Goal: Task Accomplishment & Management: Use online tool/utility

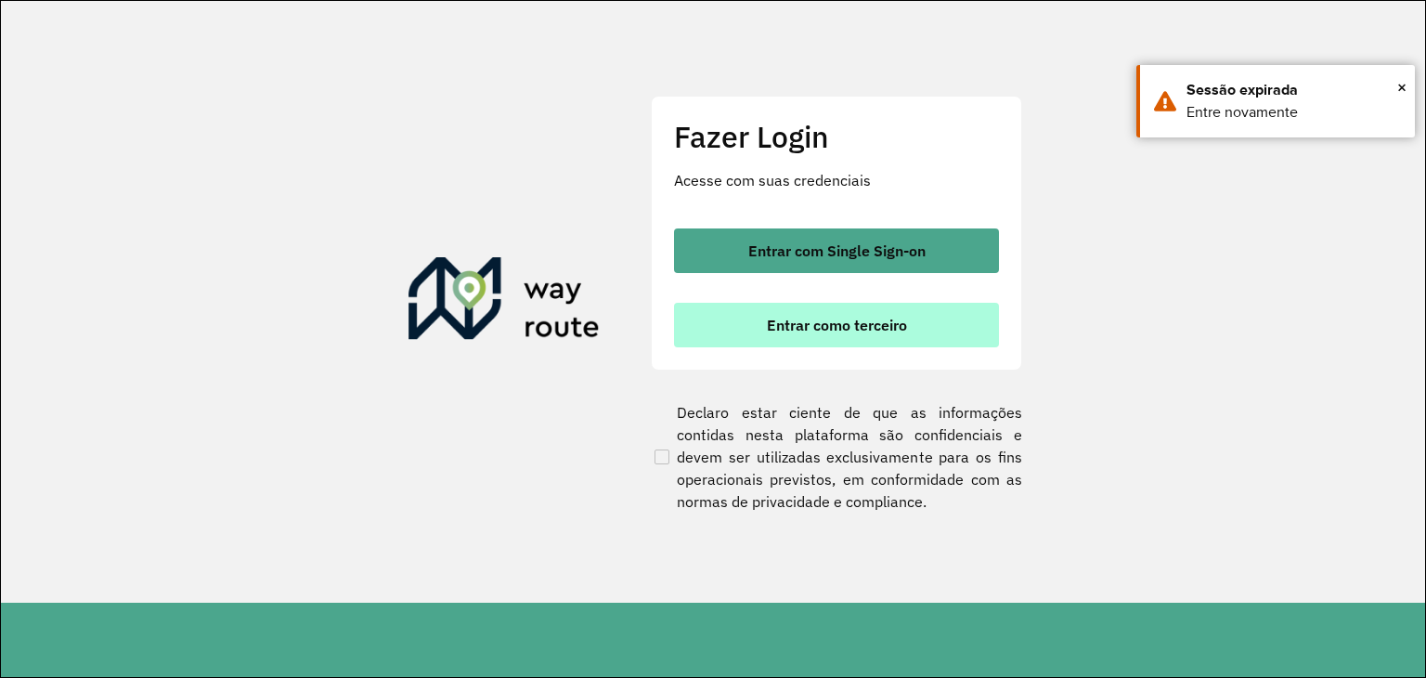
click at [846, 317] on span "Entrar como terceiro" at bounding box center [837, 324] width 140 height 15
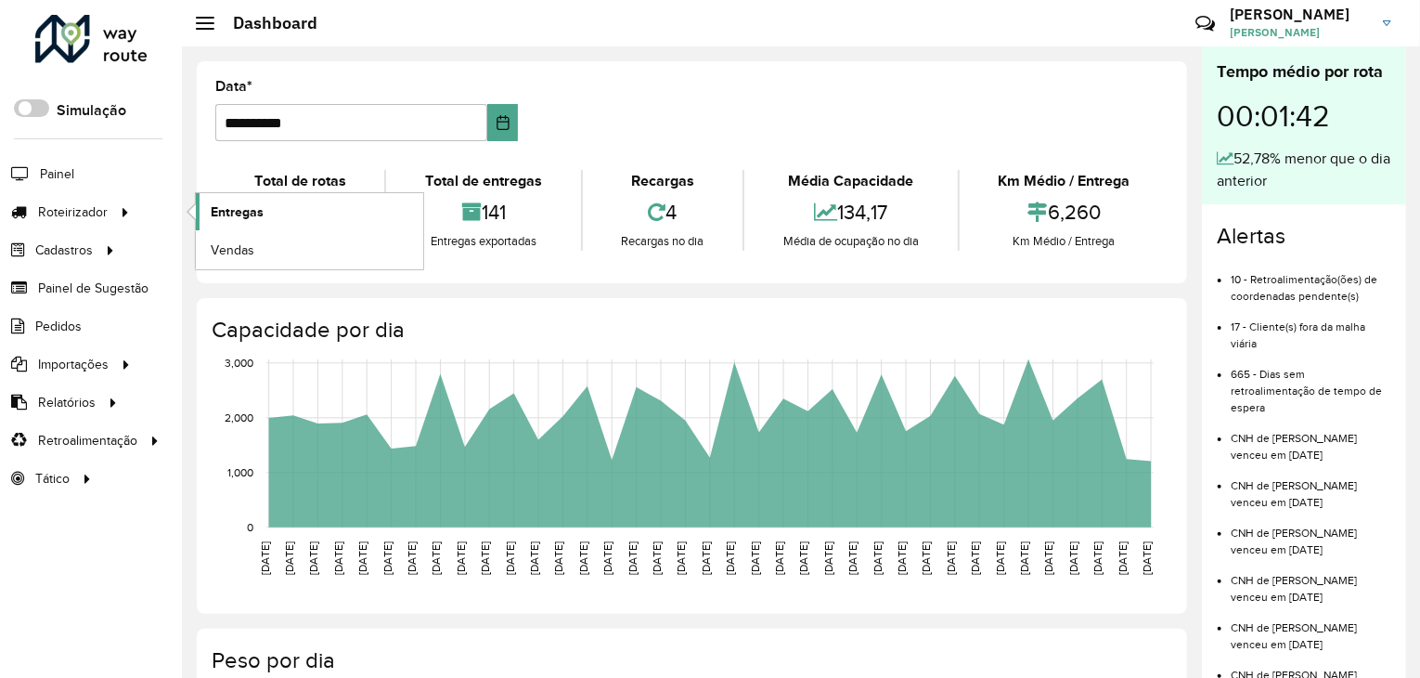
click at [230, 211] on span "Entregas" at bounding box center [237, 211] width 53 height 19
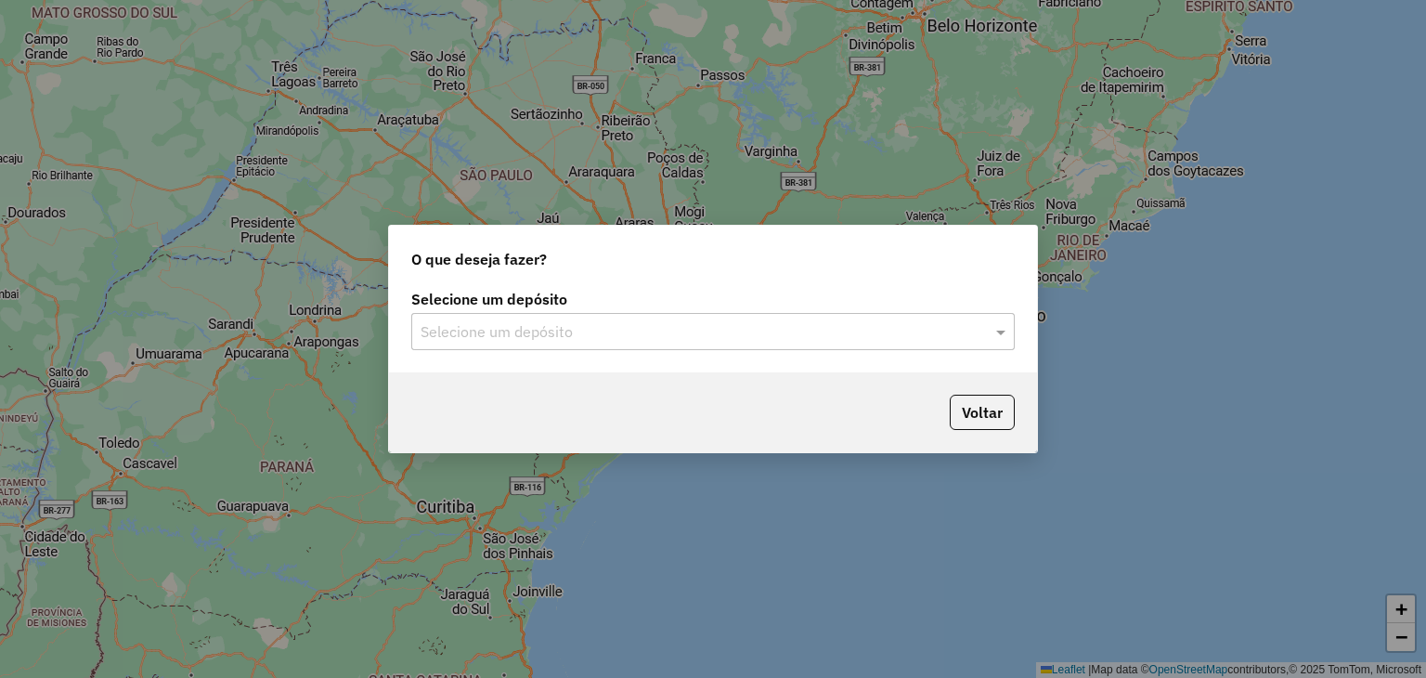
click at [544, 341] on input "text" at bounding box center [694, 332] width 548 height 22
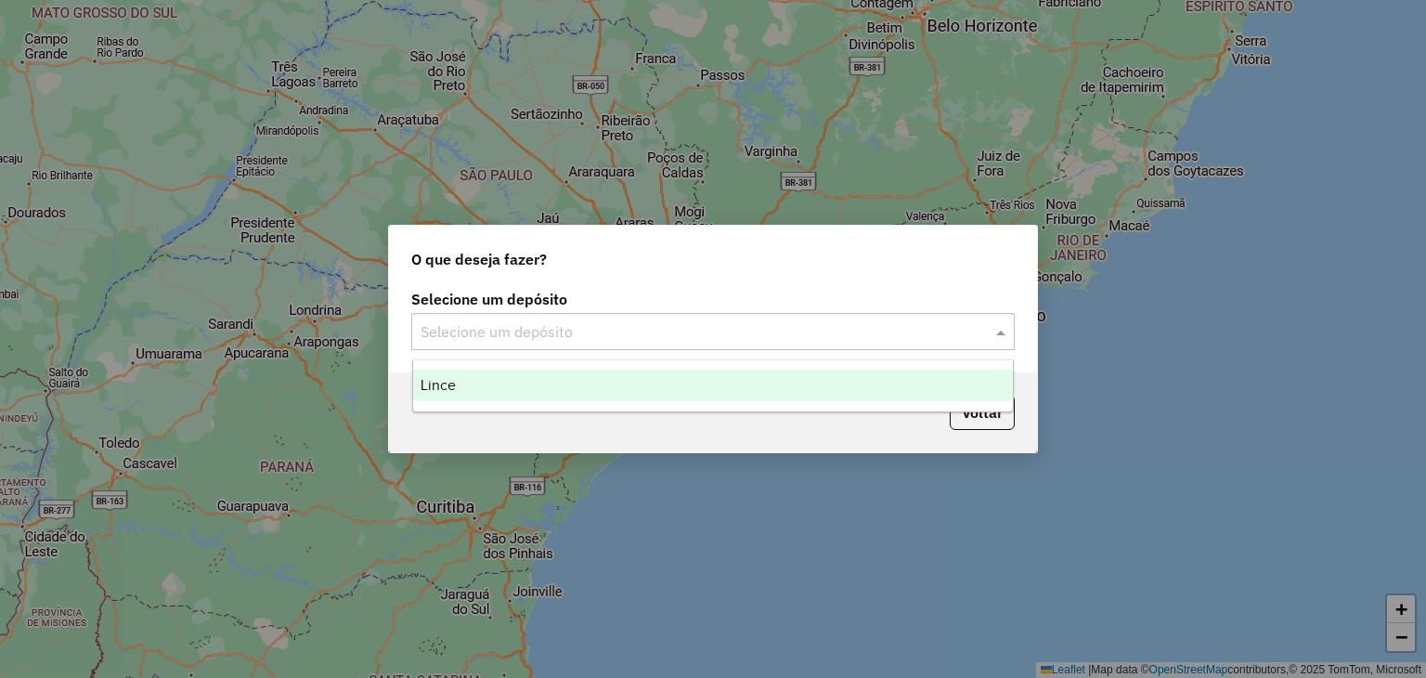
click at [503, 385] on div "Lince" at bounding box center [713, 385] width 601 height 32
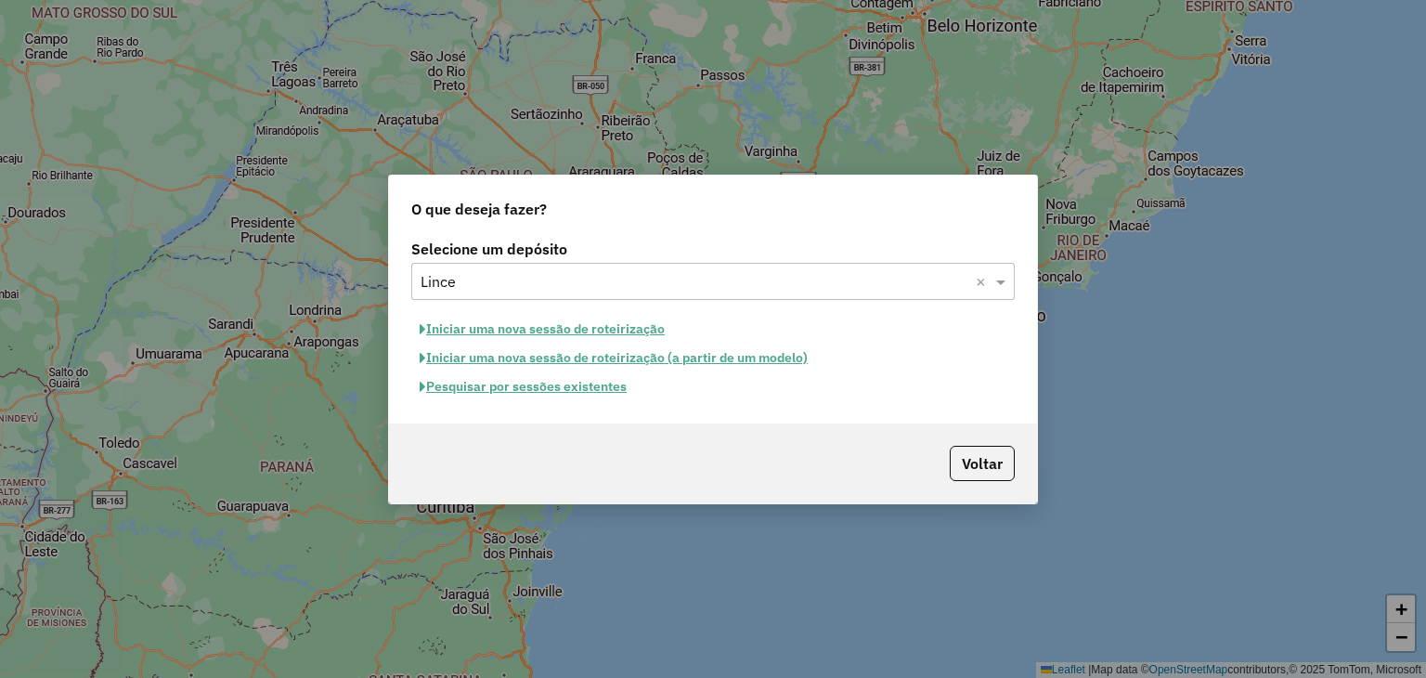
click at [510, 387] on button "Pesquisar por sessões existentes" at bounding box center [523, 386] width 224 height 29
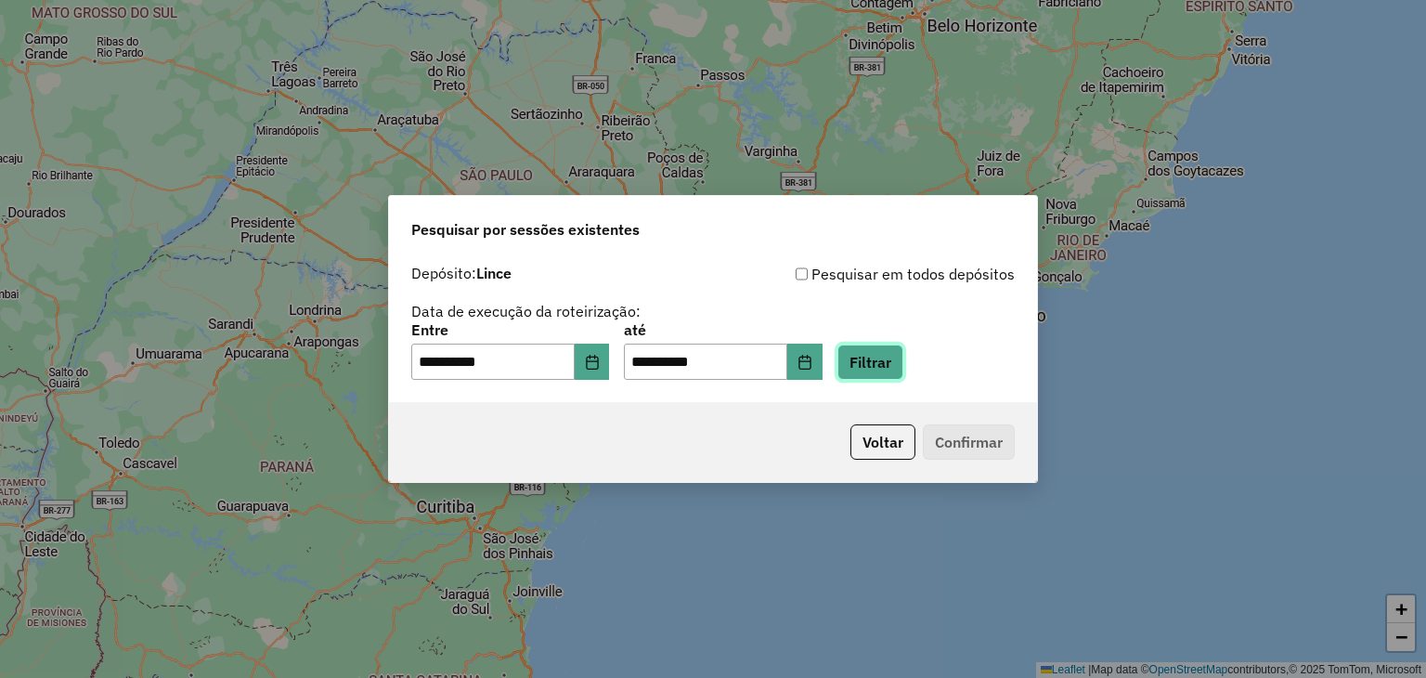
click at [858, 357] on button "Filtrar" at bounding box center [870, 361] width 66 height 35
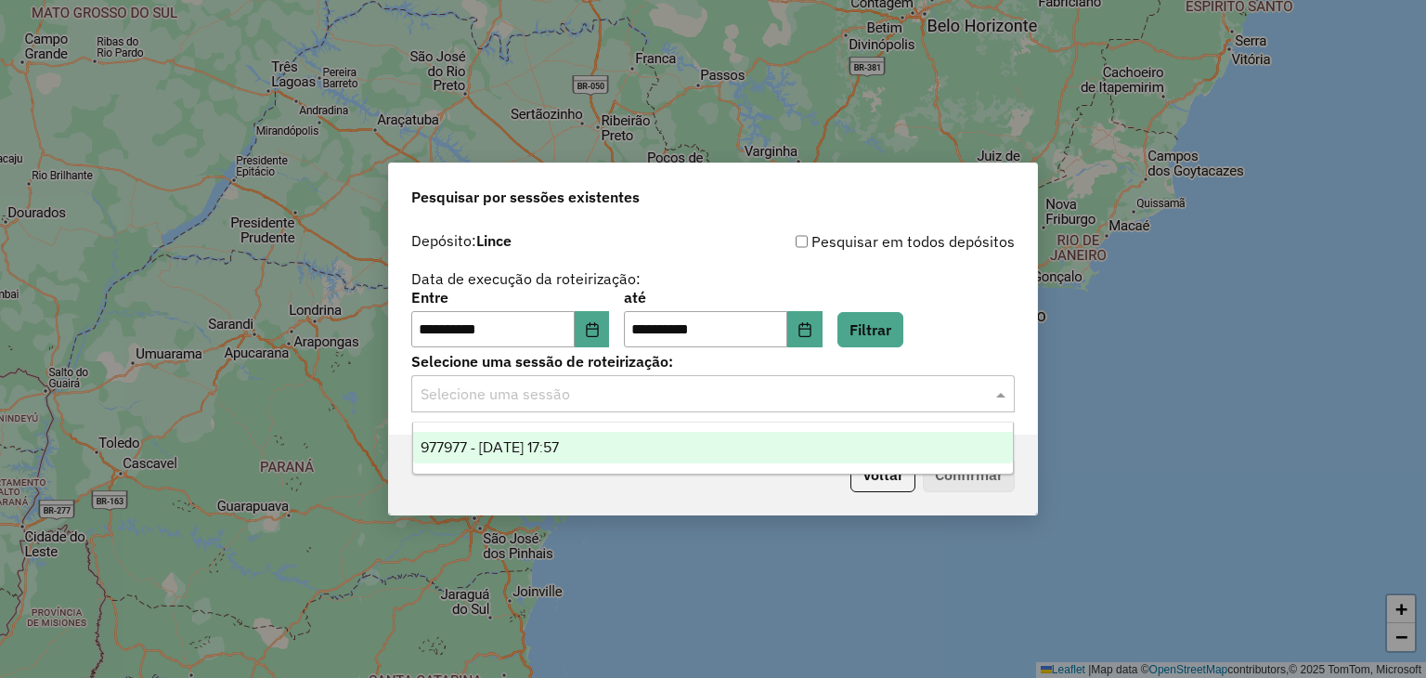
drag, startPoint x: 606, startPoint y: 388, endPoint x: 590, endPoint y: 399, distance: 19.3
click at [605, 388] on input "text" at bounding box center [694, 394] width 548 height 22
click at [579, 432] on div "977977 - 12/08/2025 17:57" at bounding box center [713, 448] width 601 height 32
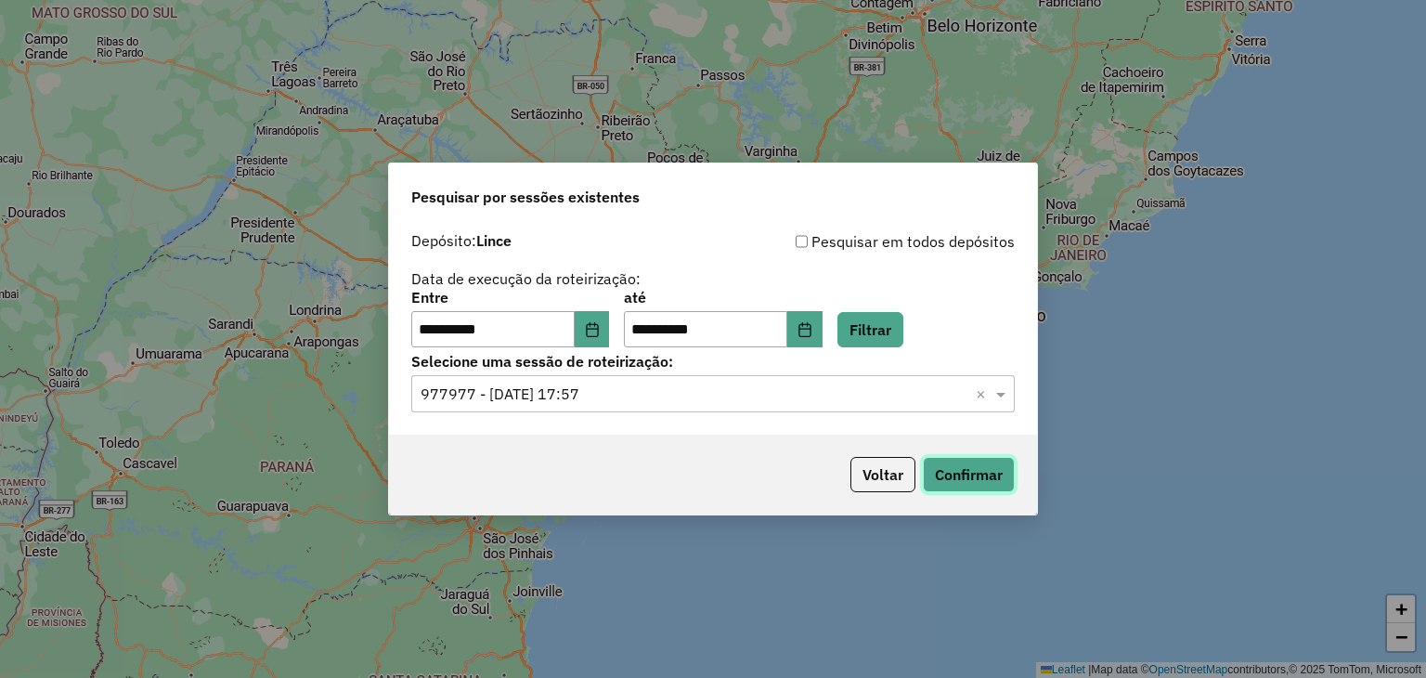
click at [955, 463] on button "Confirmar" at bounding box center [969, 474] width 92 height 35
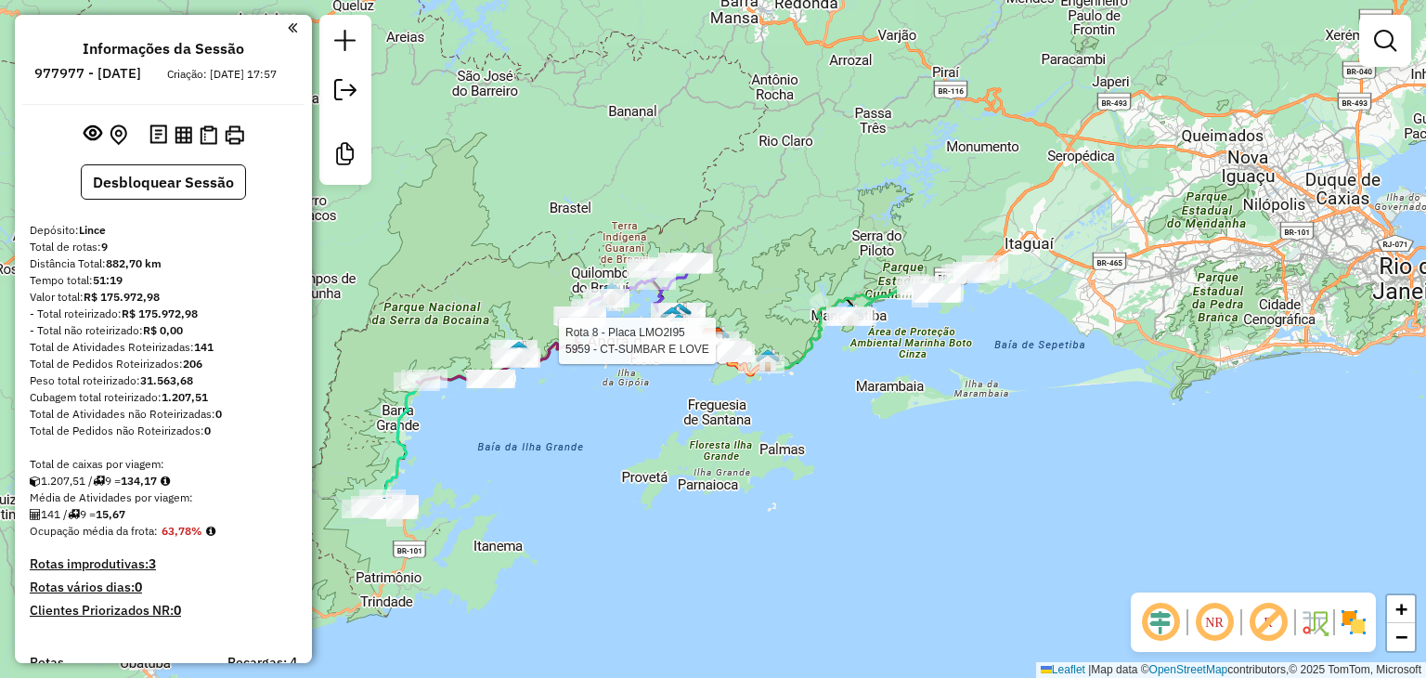
select select "**********"
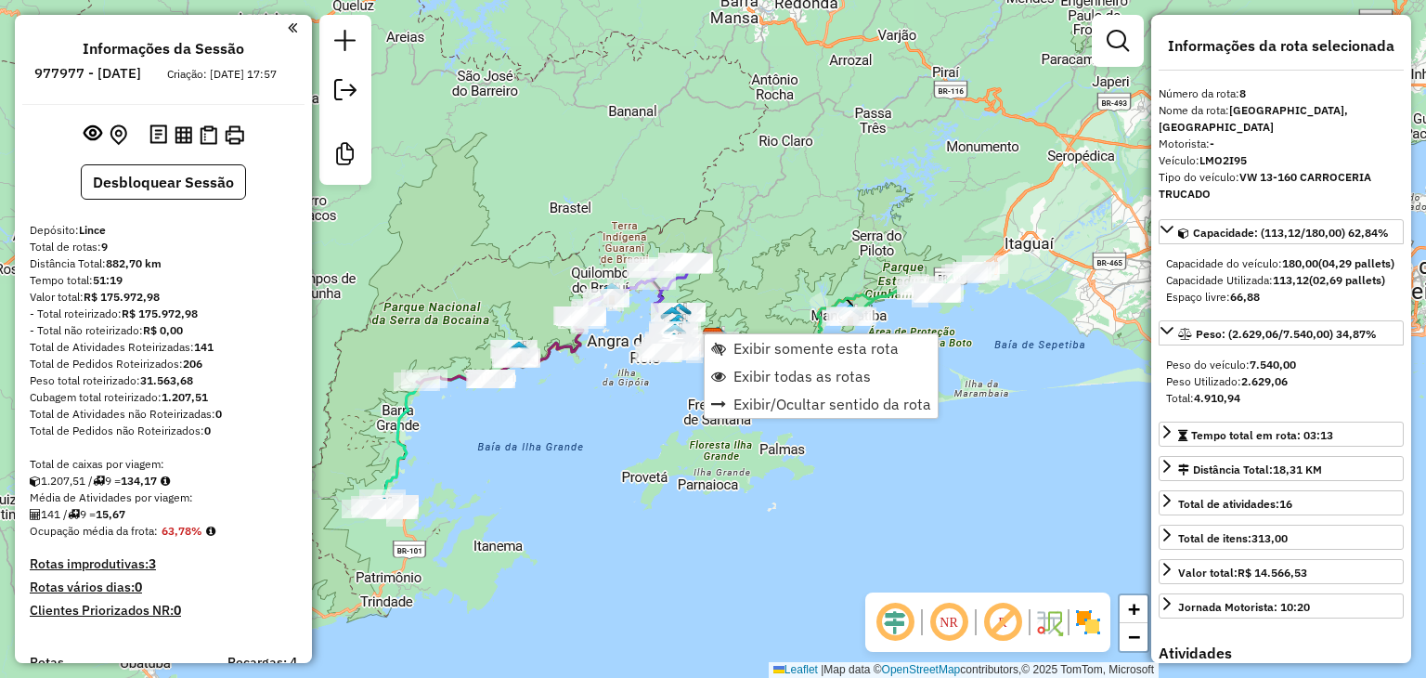
scroll to position [999, 0]
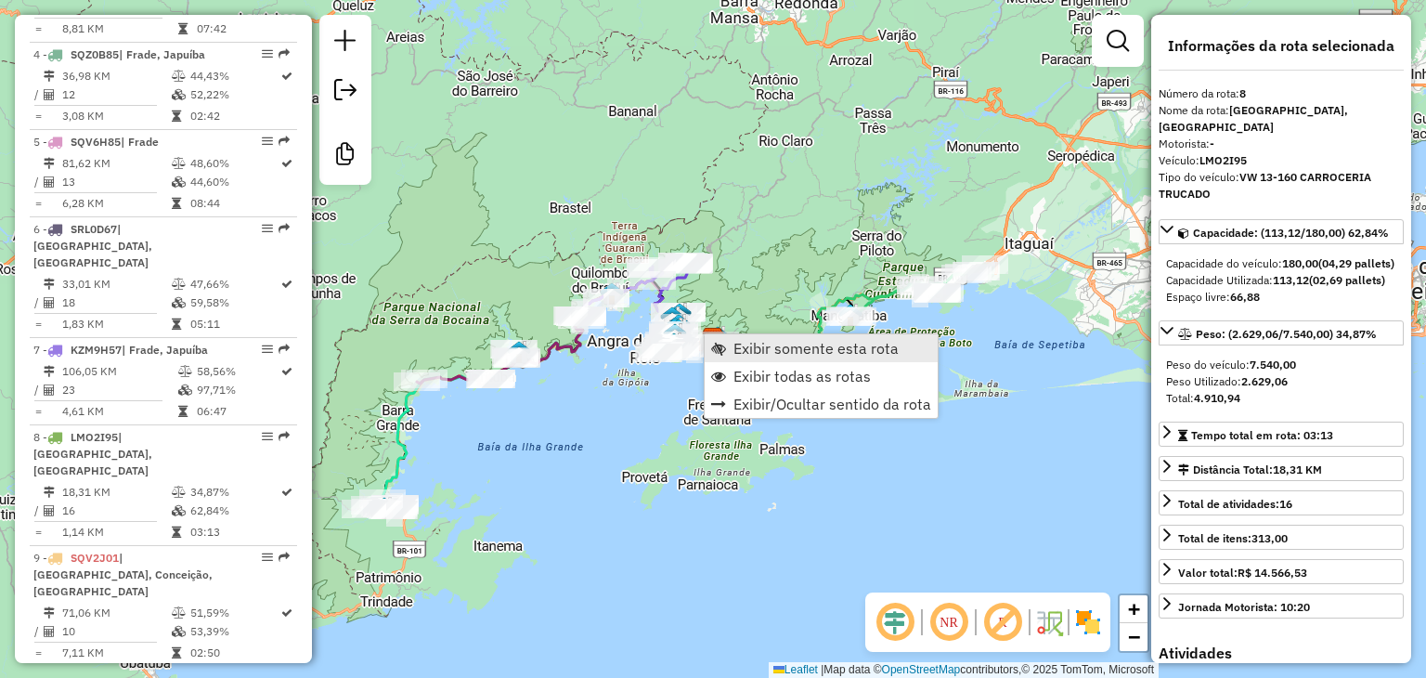
click at [740, 361] on link "Exibir somente esta rota" at bounding box center [820, 348] width 233 height 28
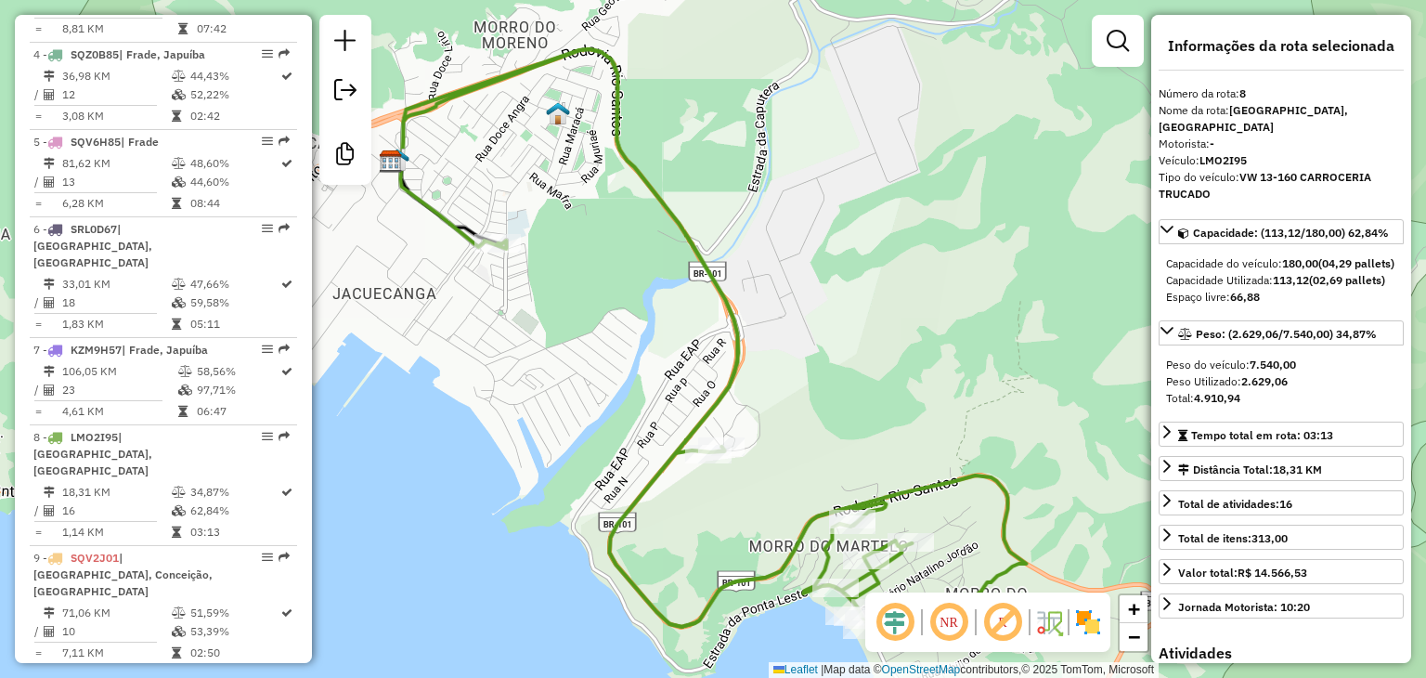
click at [873, 614] on em at bounding box center [894, 622] width 45 height 45
click at [892, 612] on em at bounding box center [894, 622] width 45 height 45
click at [901, 617] on em at bounding box center [894, 622] width 45 height 45
click at [947, 625] on em at bounding box center [948, 622] width 45 height 45
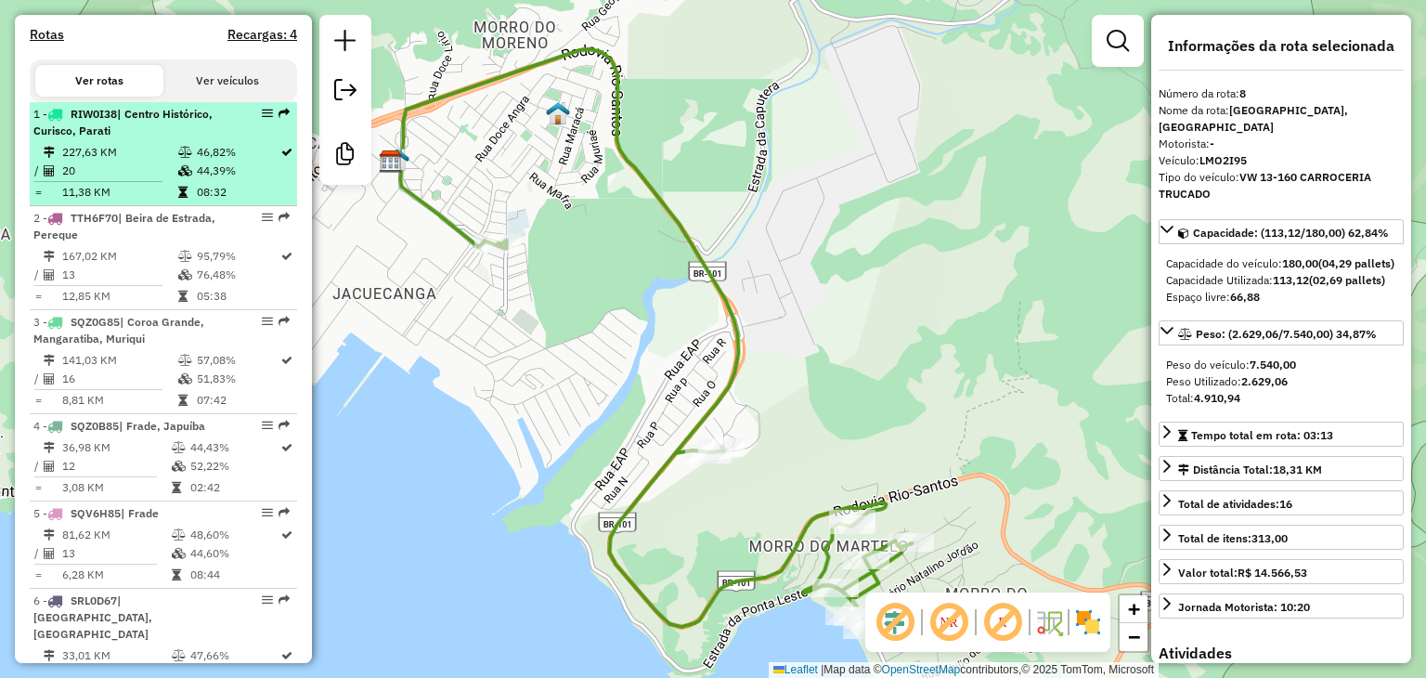
scroll to position [442, 0]
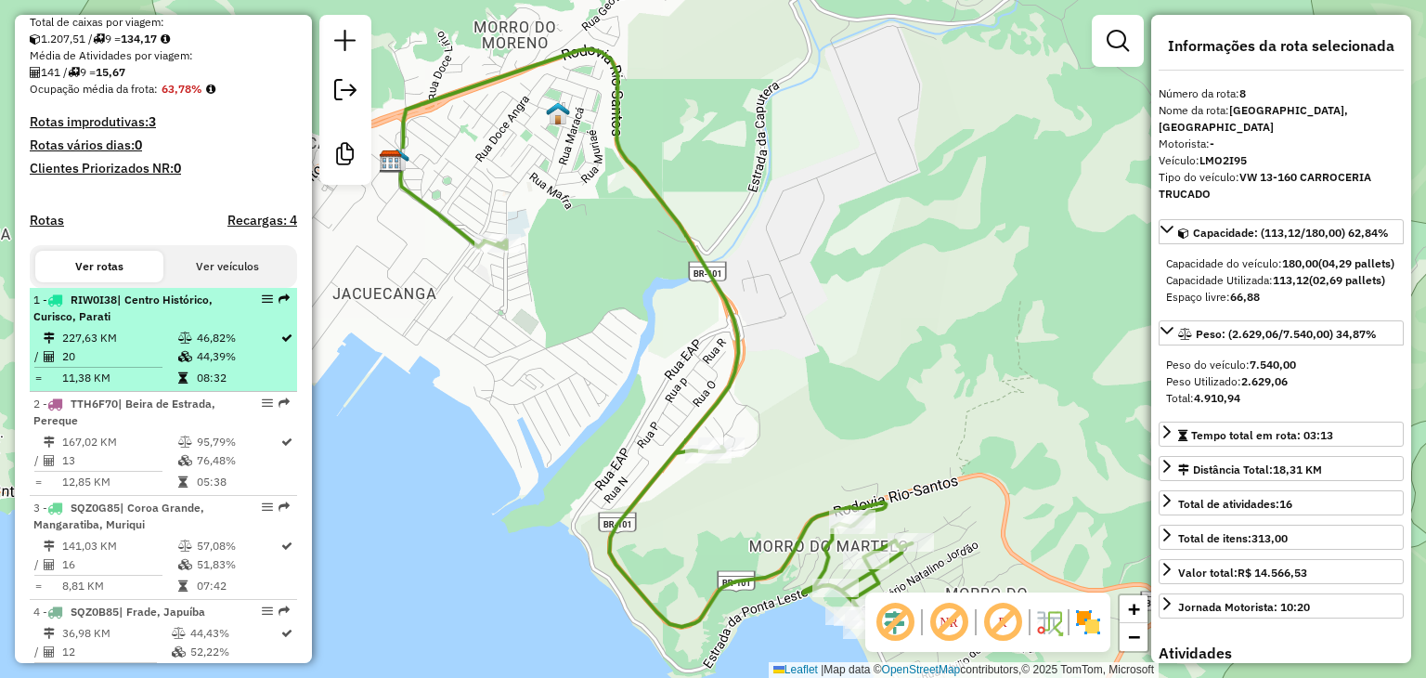
click at [149, 347] on td "227,63 KM" at bounding box center [119, 338] width 116 height 19
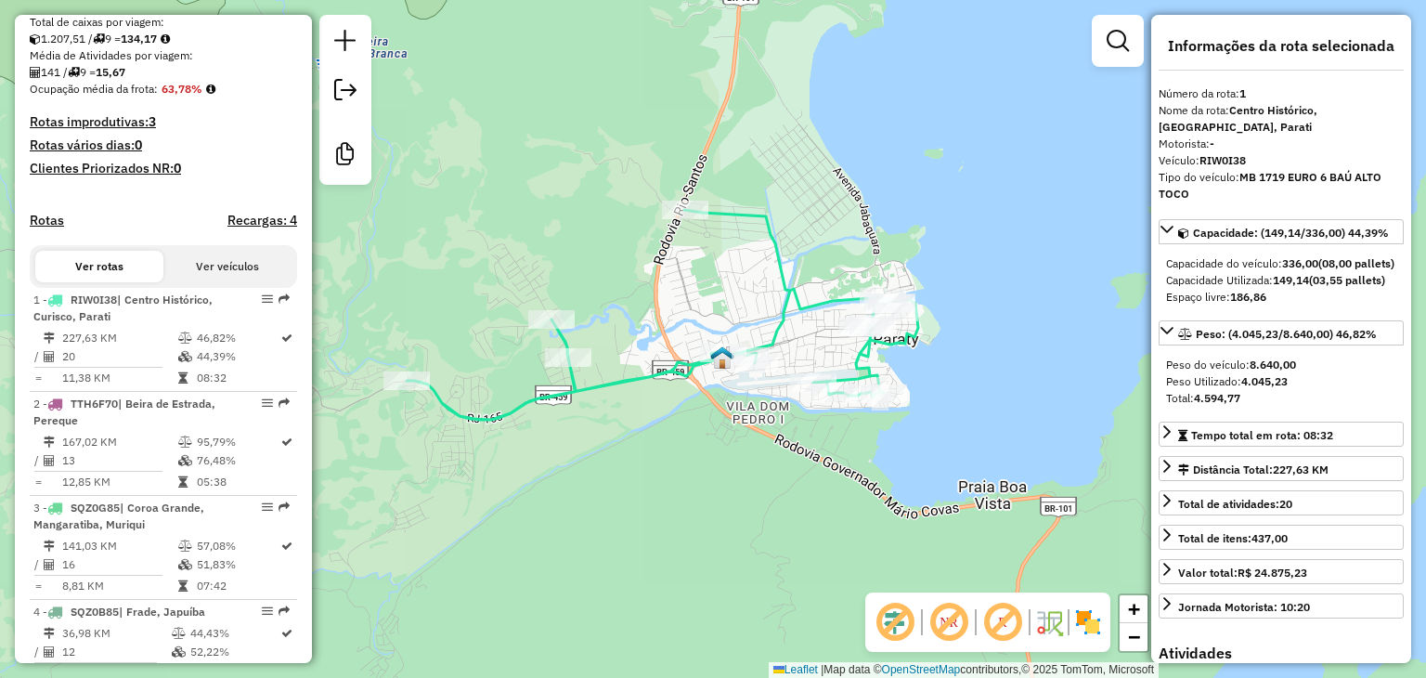
drag, startPoint x: 650, startPoint y: 365, endPoint x: 642, endPoint y: 341, distance: 25.2
click at [642, 341] on div "Janela de atendimento Grade de atendimento Capacidade Transportadoras Veículos …" at bounding box center [713, 339] width 1426 height 678
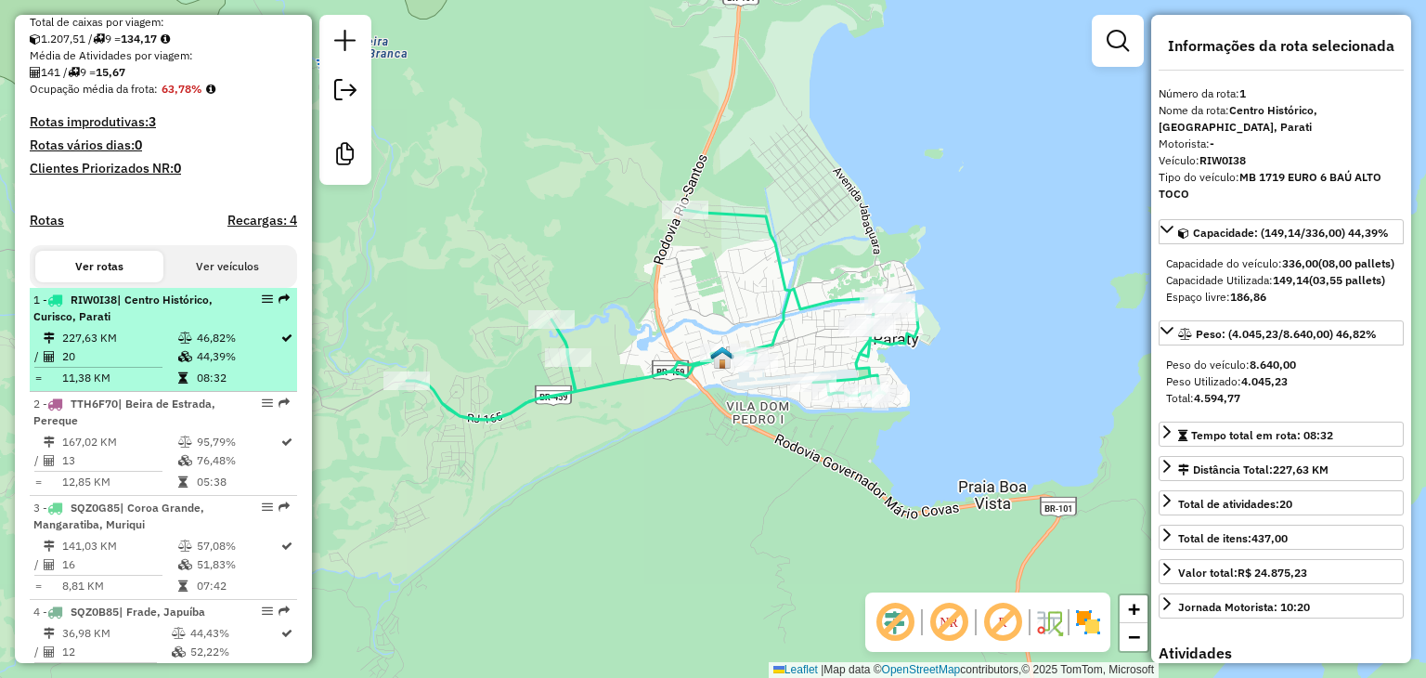
click at [207, 366] on td "44,39%" at bounding box center [238, 356] width 84 height 19
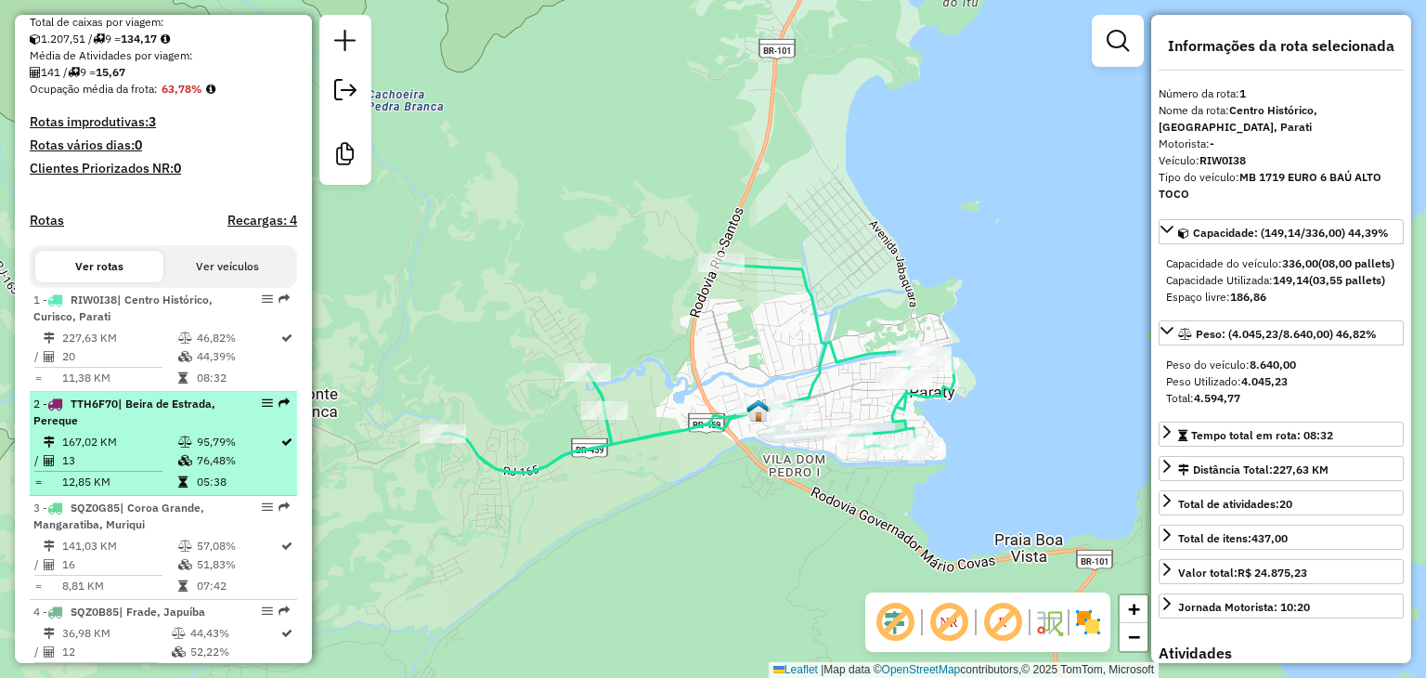
click at [154, 429] on div "2 - TTH6F70 | Beira de Estrada, Pereque" at bounding box center [131, 411] width 197 height 33
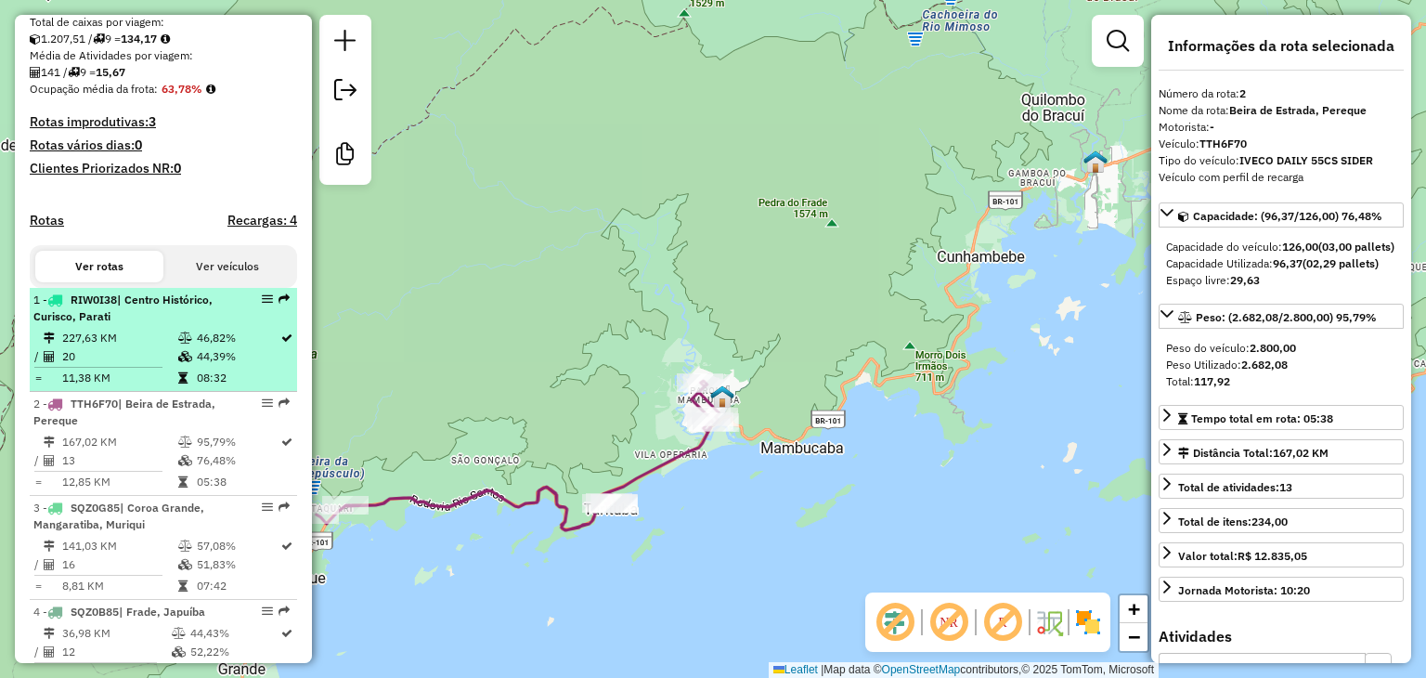
scroll to position [535, 0]
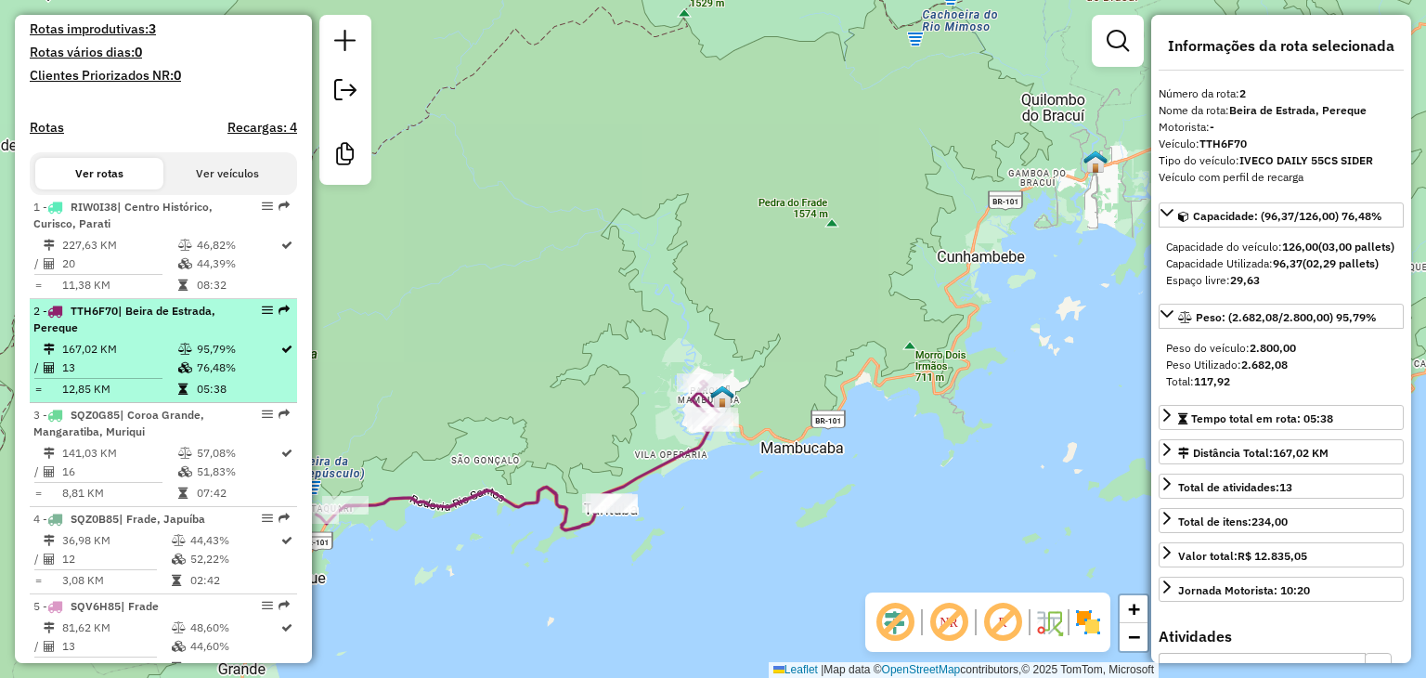
click at [234, 358] on td "95,79%" at bounding box center [238, 349] width 84 height 19
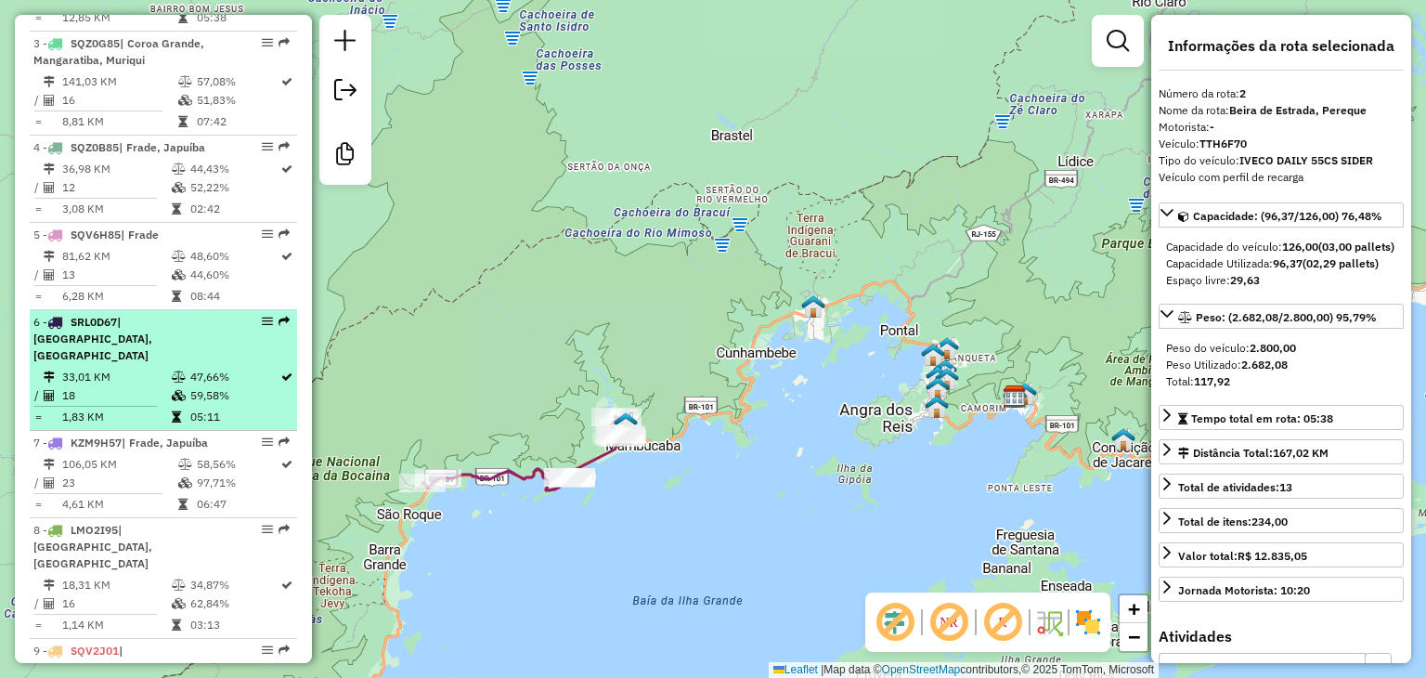
scroll to position [813, 0]
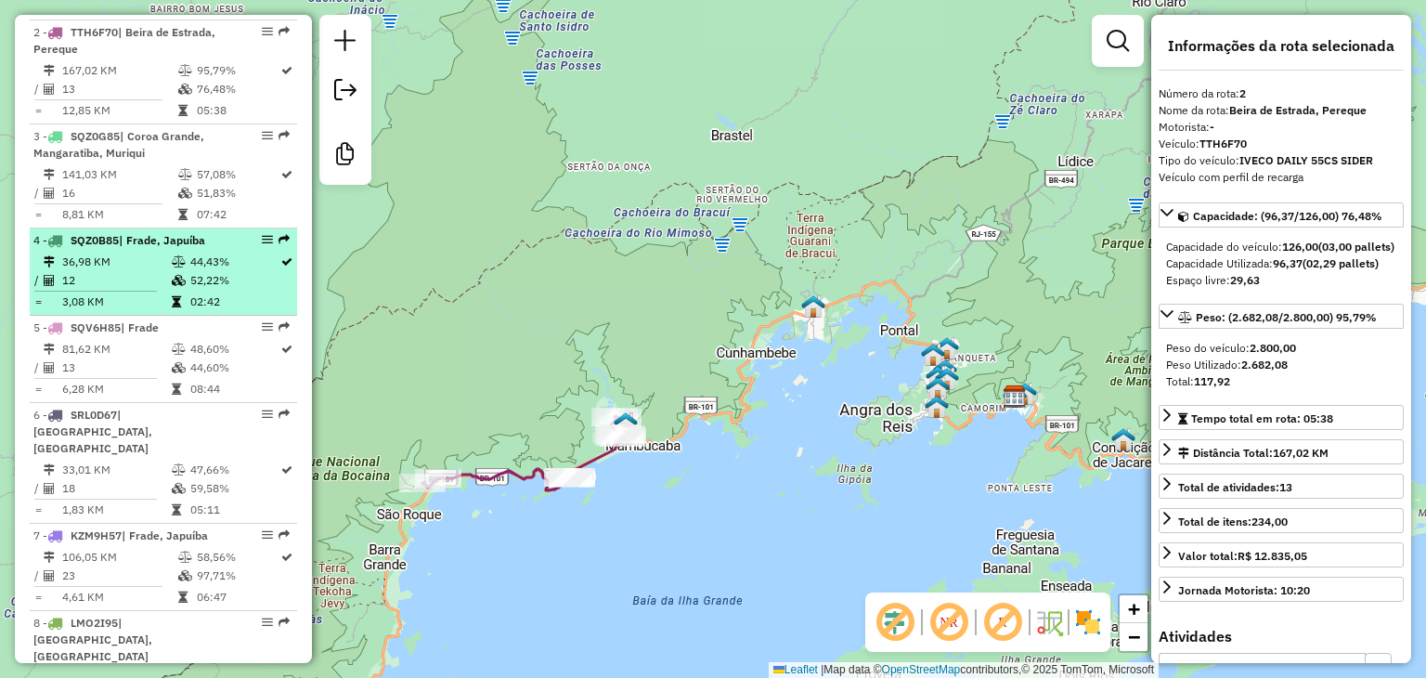
click at [152, 290] on td "12" at bounding box center [116, 280] width 110 height 19
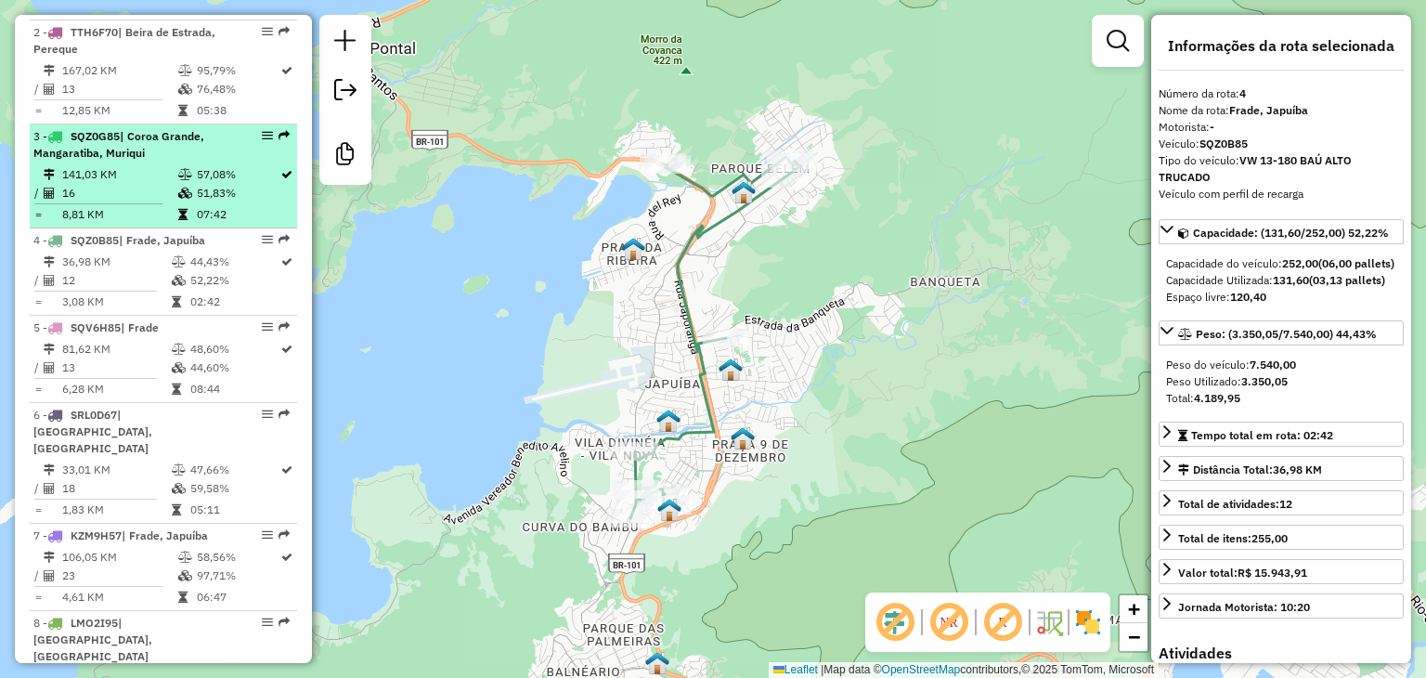
click at [136, 202] on td "16" at bounding box center [119, 193] width 116 height 19
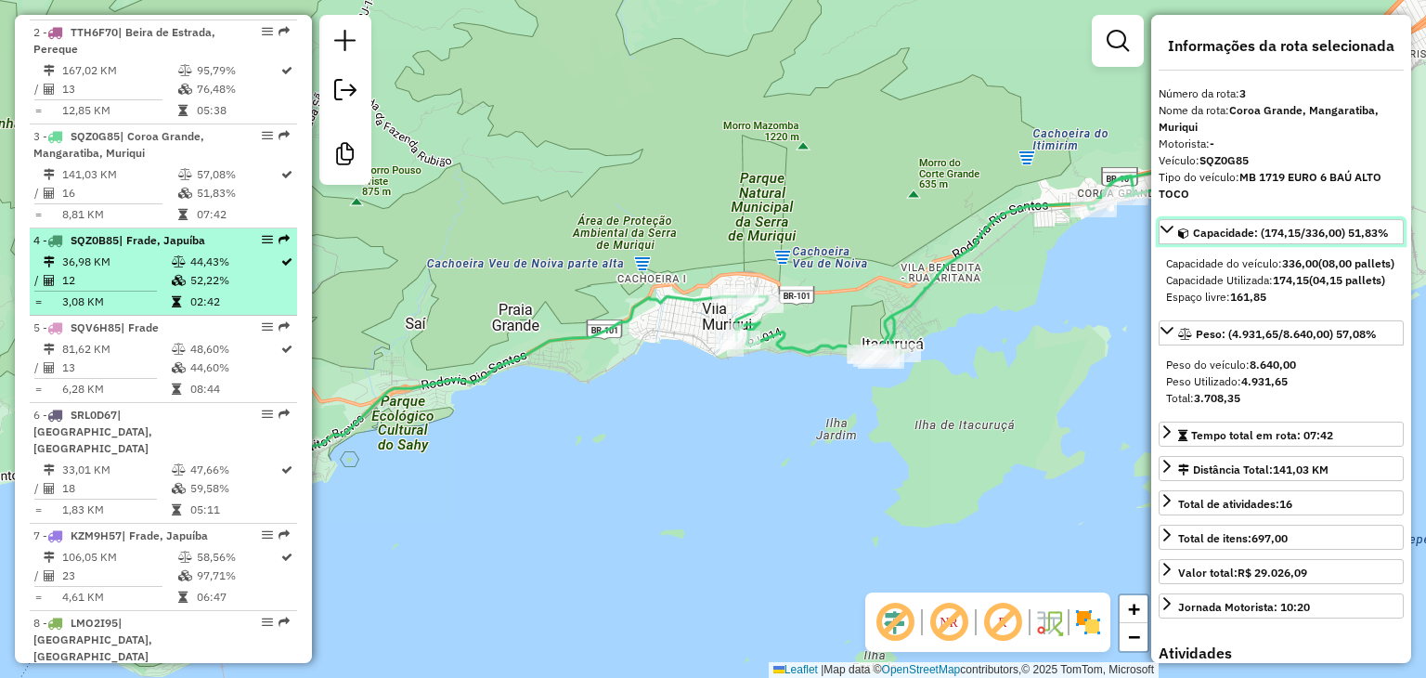
scroll to position [906, 0]
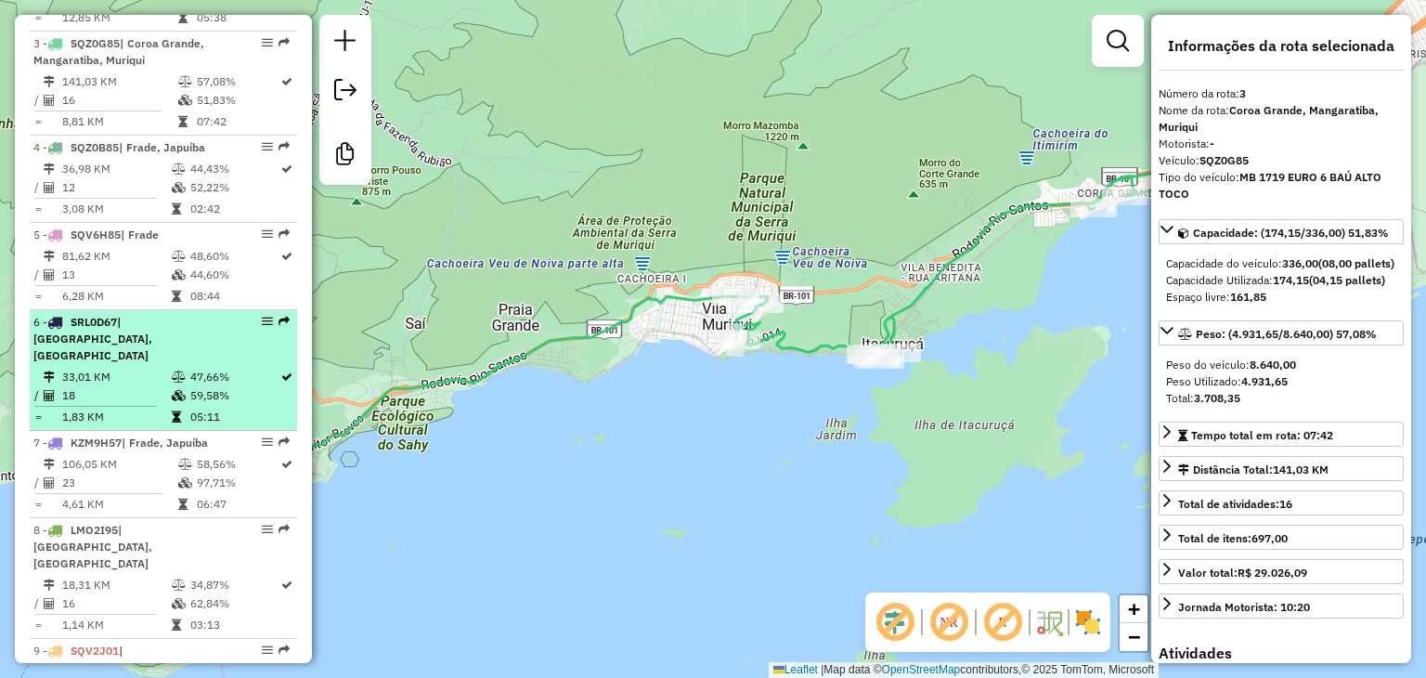
click at [140, 342] on span "| [GEOGRAPHIC_DATA], [GEOGRAPHIC_DATA]" at bounding box center [92, 338] width 119 height 47
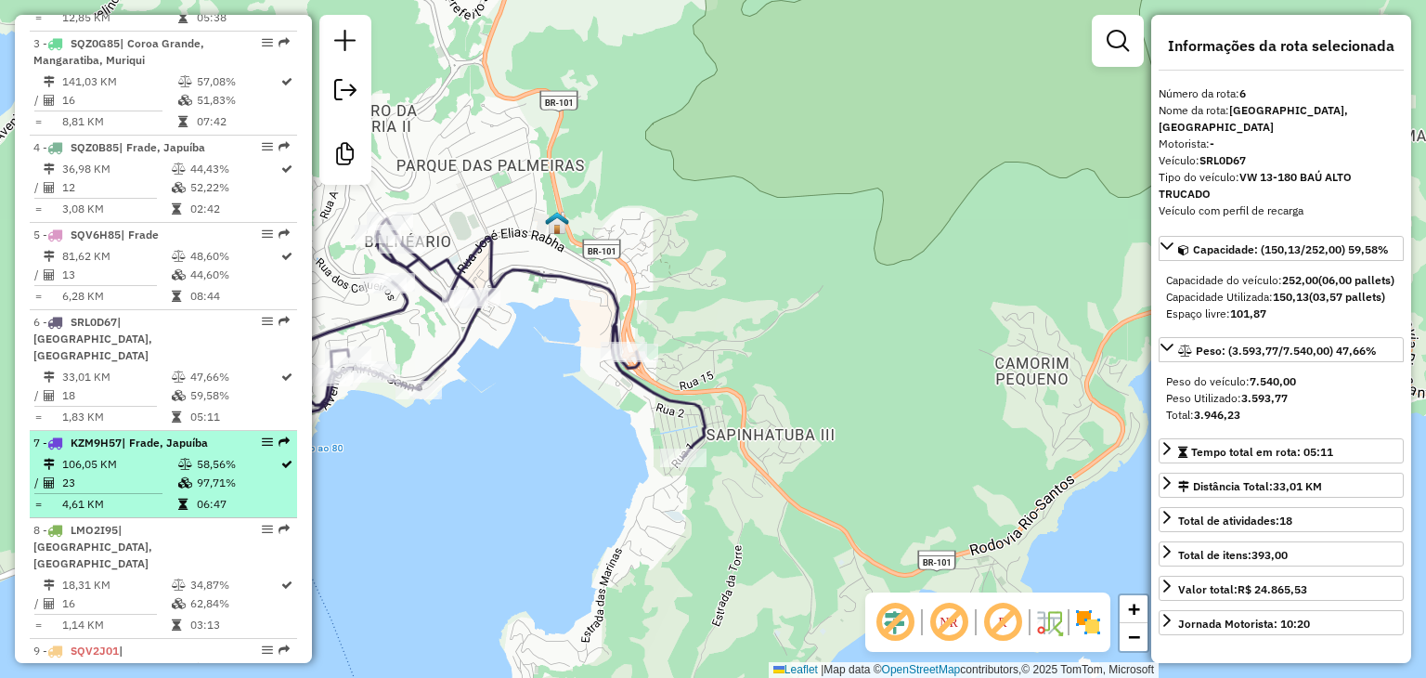
click at [155, 452] on li "7 - KZM9H57 | Frade, [GEOGRAPHIC_DATA] 106,05 KM 58,56% / 23 97,71% = 4,61 KM 0…" at bounding box center [163, 474] width 267 height 87
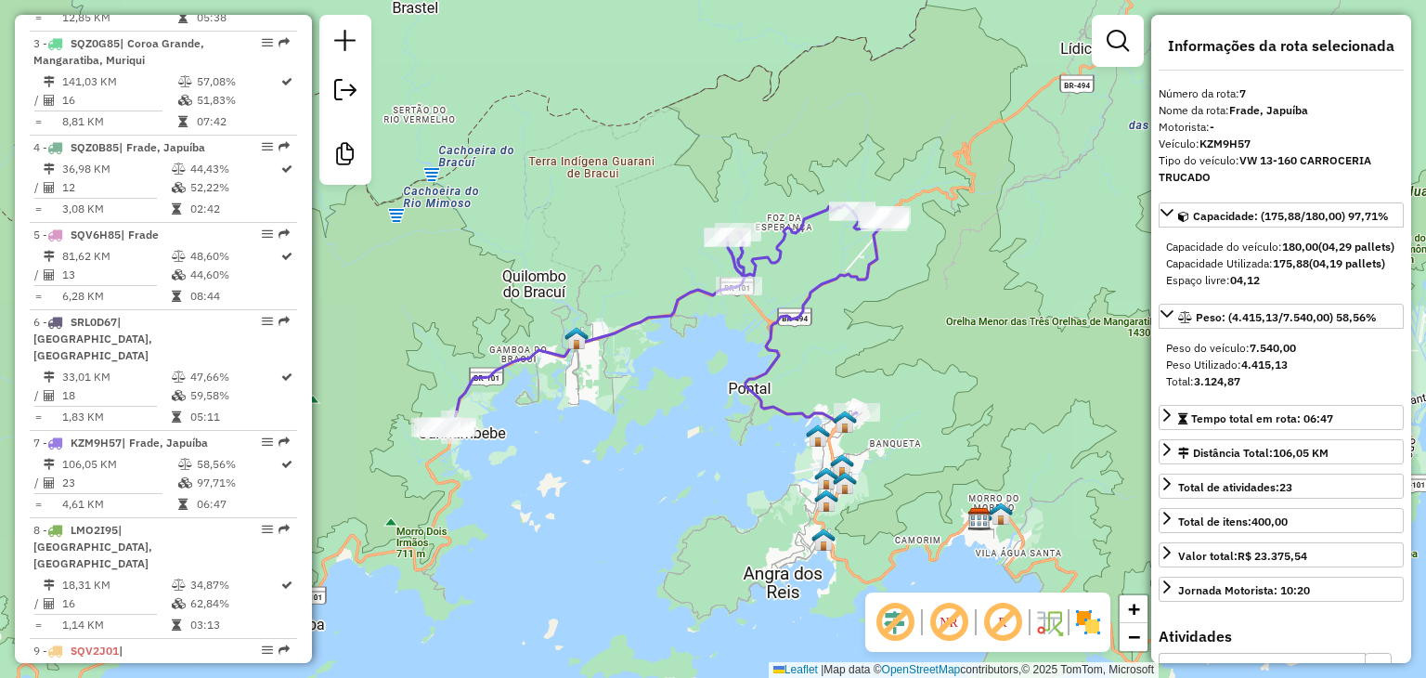
drag, startPoint x: 471, startPoint y: 431, endPoint x: 479, endPoint y: 404, distance: 27.9
click at [537, 369] on div "Janela de atendimento Grade de atendimento Capacidade Transportadoras Veículos …" at bounding box center [713, 339] width 1426 height 678
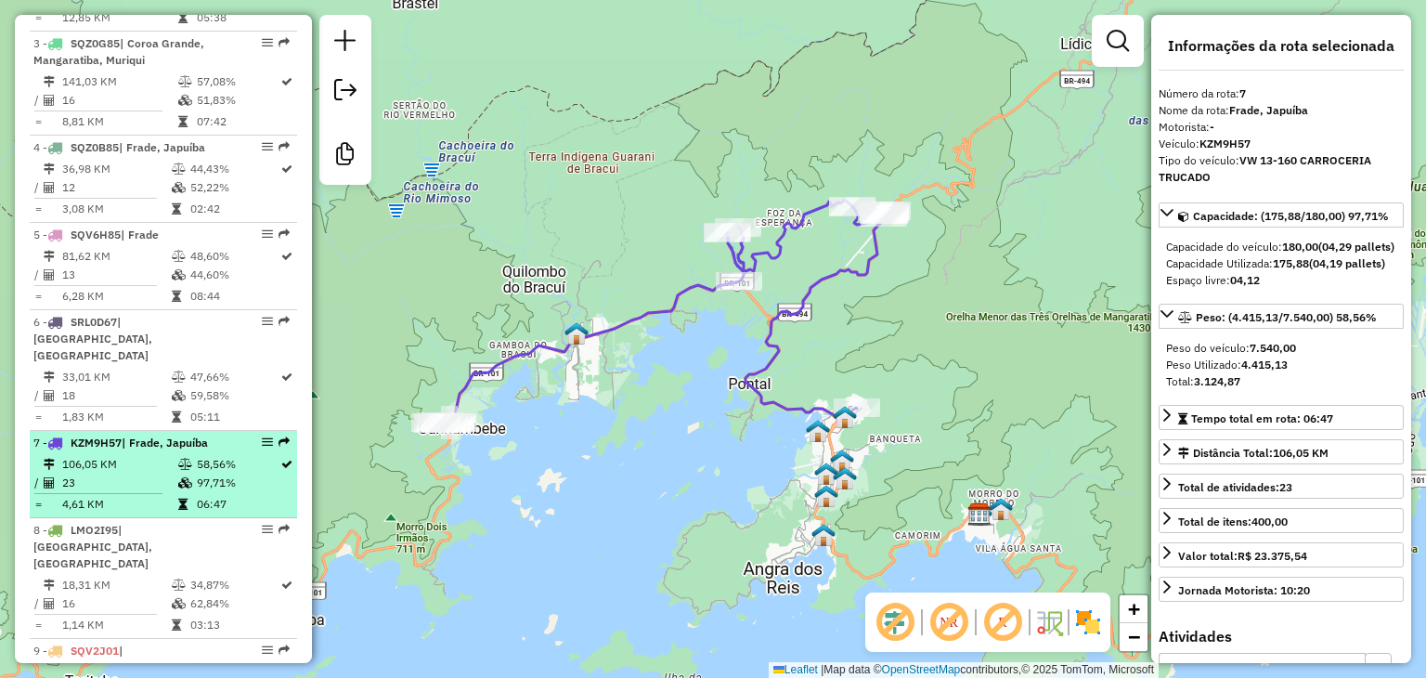
scroll to position [999, 0]
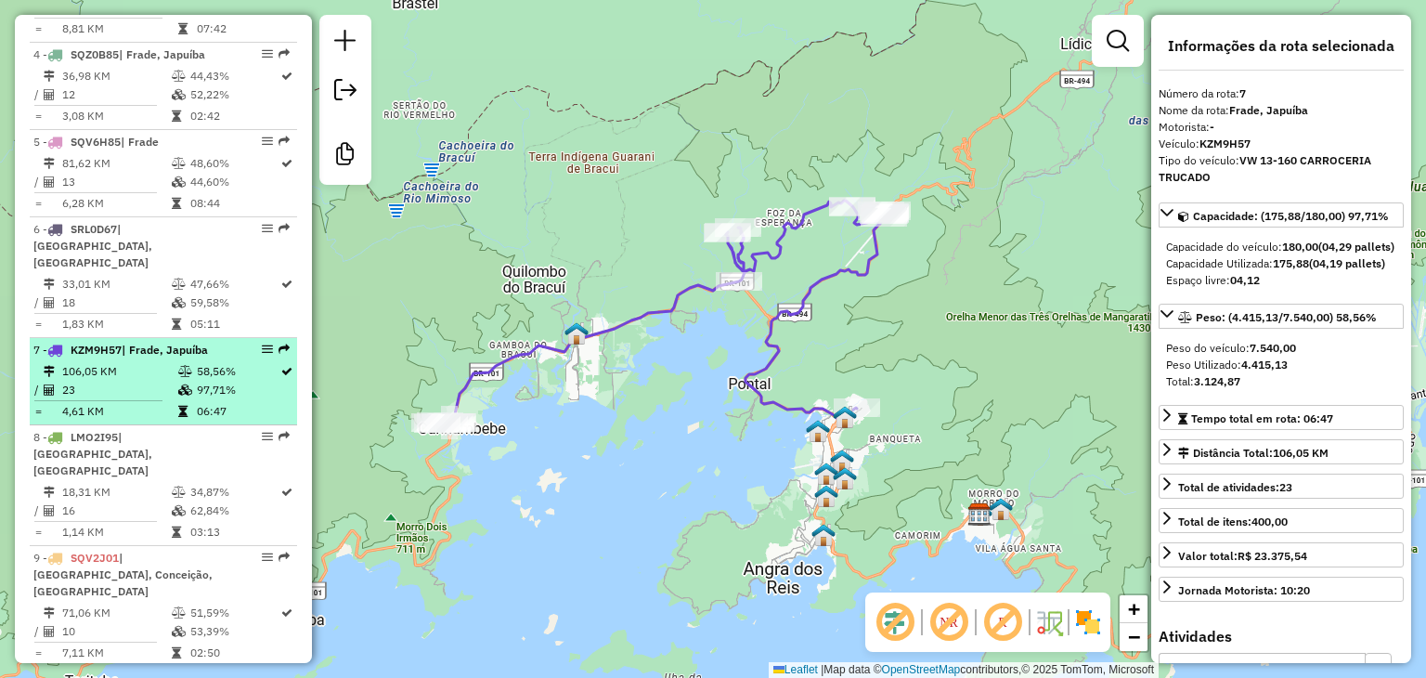
click at [137, 376] on td "106,05 KM" at bounding box center [119, 371] width 116 height 19
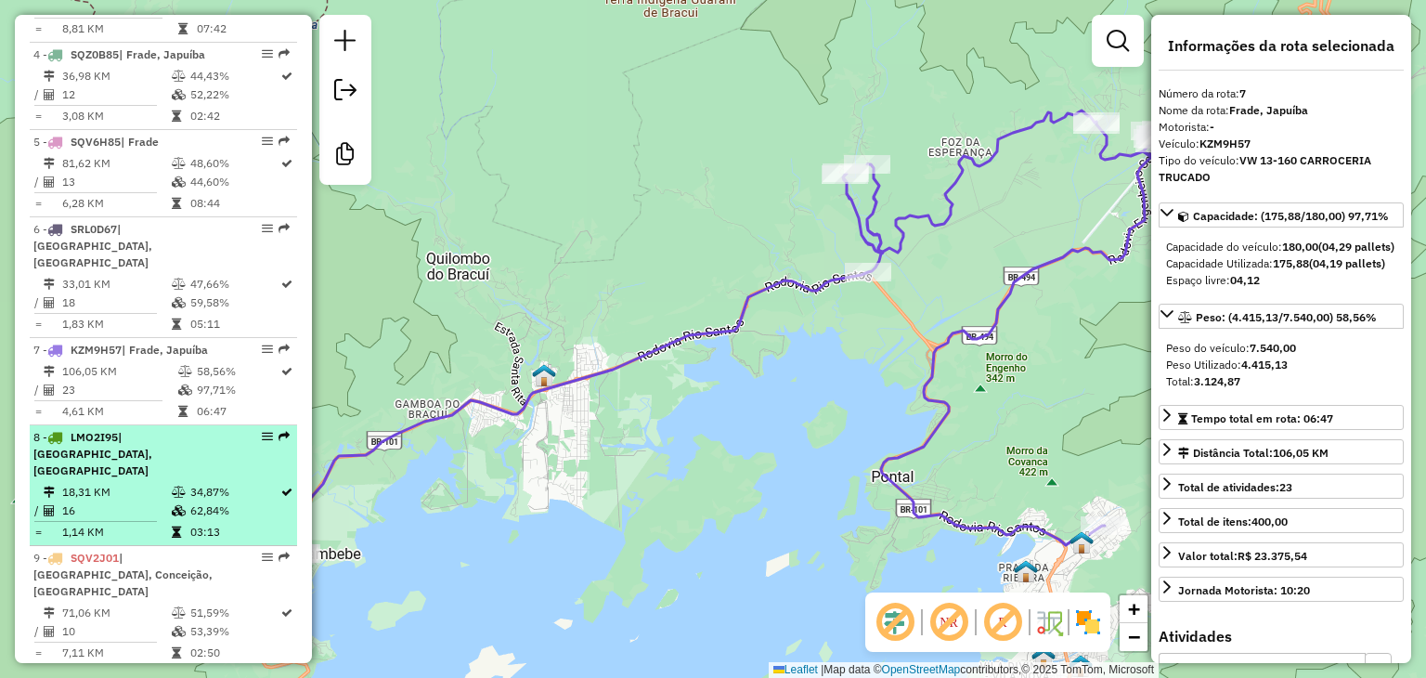
click at [156, 449] on div "8 - LMO2I95 | [GEOGRAPHIC_DATA], [GEOGRAPHIC_DATA]" at bounding box center [131, 454] width 197 height 50
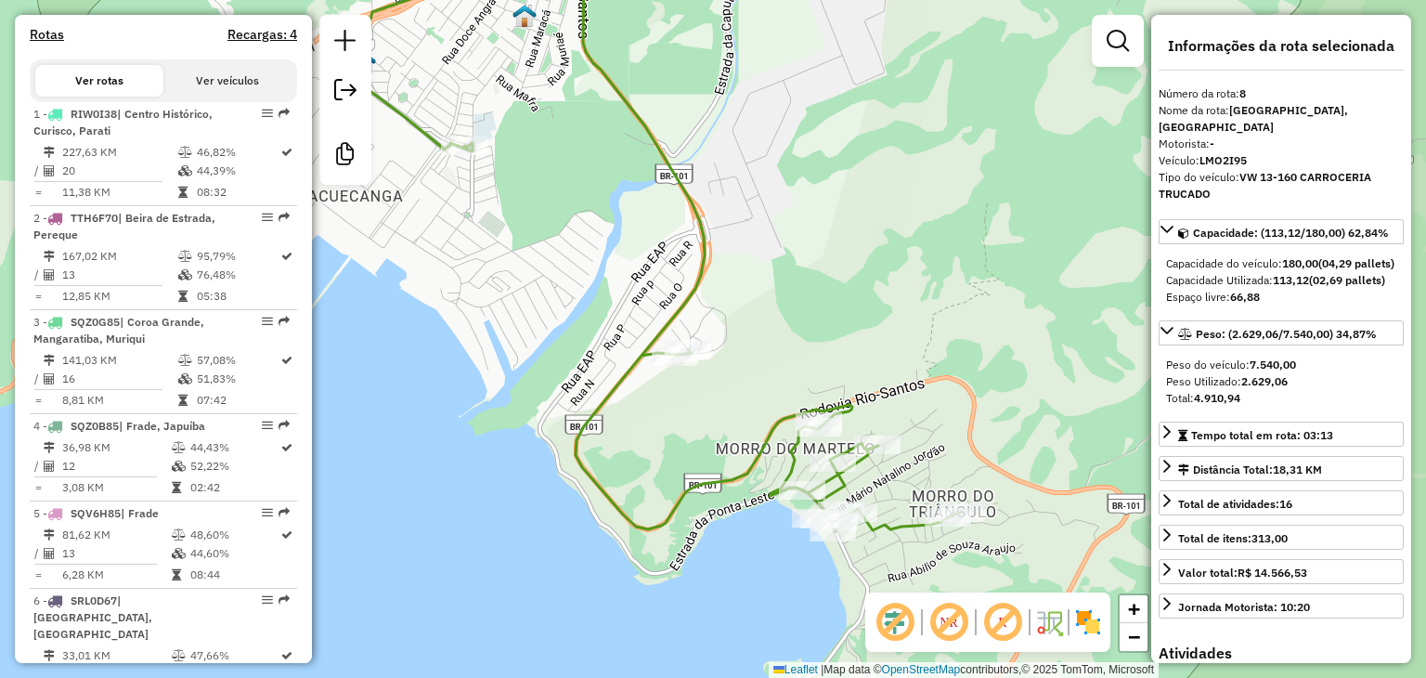
scroll to position [535, 0]
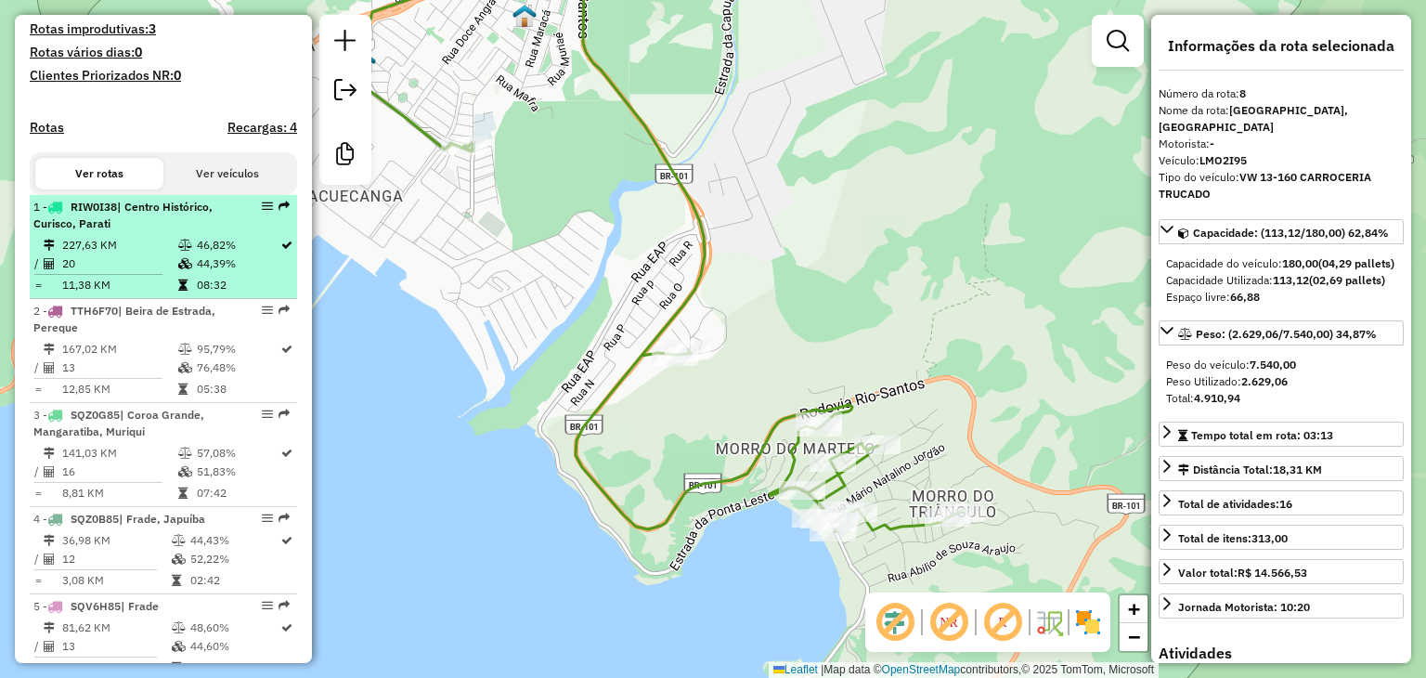
click at [124, 294] on td "11,38 KM" at bounding box center [119, 285] width 116 height 19
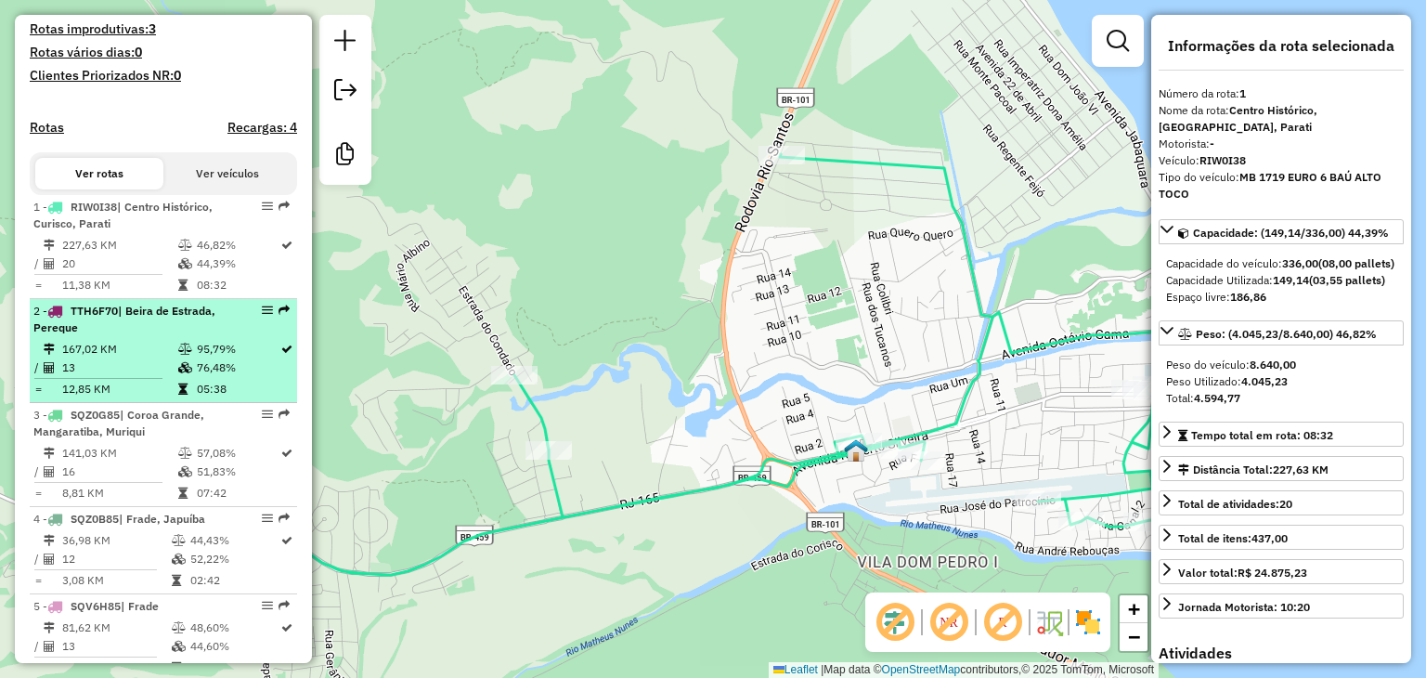
click at [205, 336] on div "2 - TTH6F70 | Beira de Estrada, Pereque" at bounding box center [131, 319] width 197 height 33
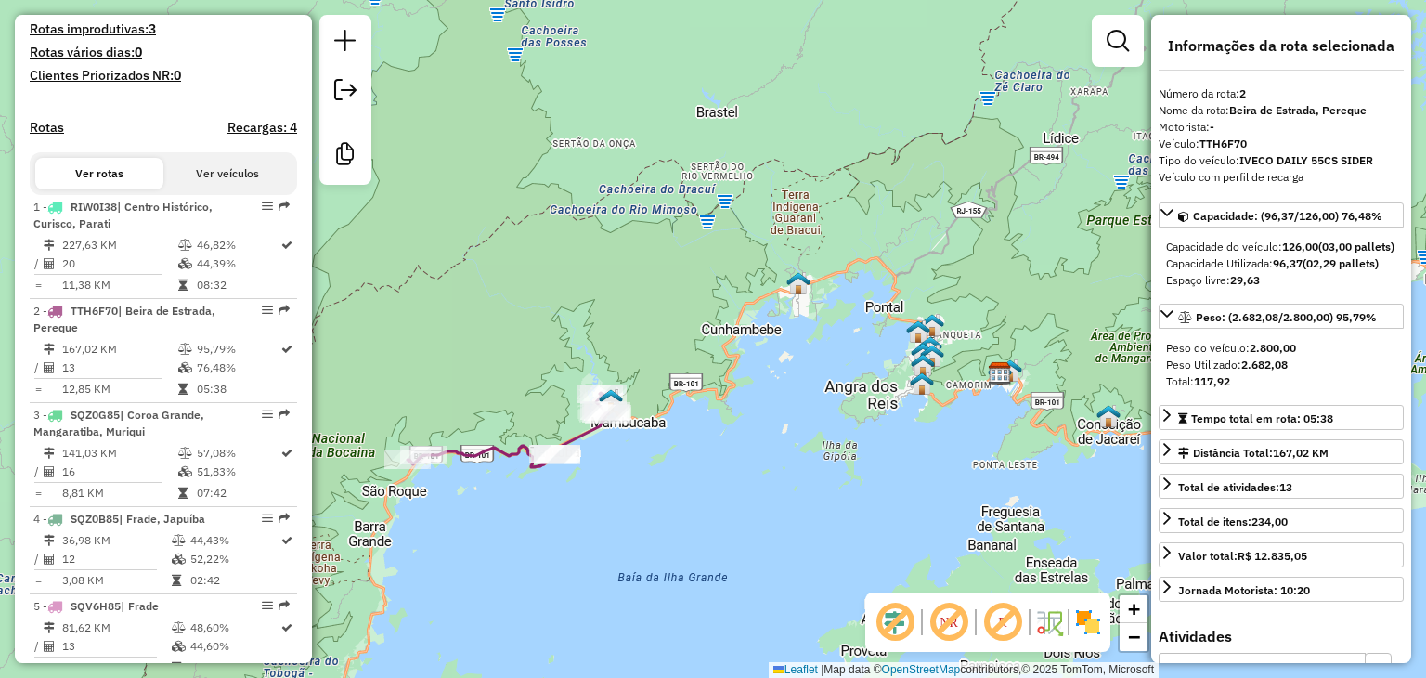
drag, startPoint x: 423, startPoint y: 489, endPoint x: 551, endPoint y: 482, distance: 128.3
click at [551, 482] on div "Janela de atendimento Grade de atendimento Capacidade Transportadoras Veículos …" at bounding box center [713, 339] width 1426 height 678
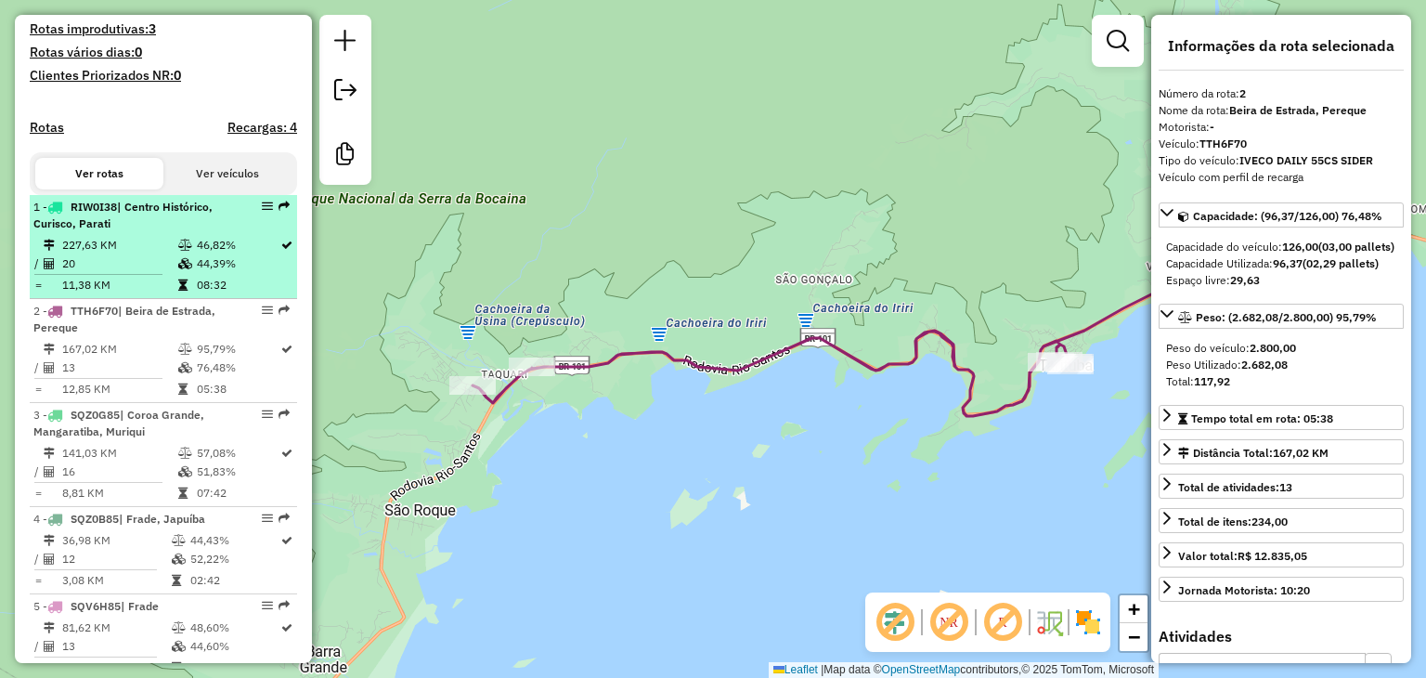
click at [141, 232] on div "1 - RIW0I38 | Centro Histórico, [GEOGRAPHIC_DATA], Parati" at bounding box center [131, 215] width 197 height 33
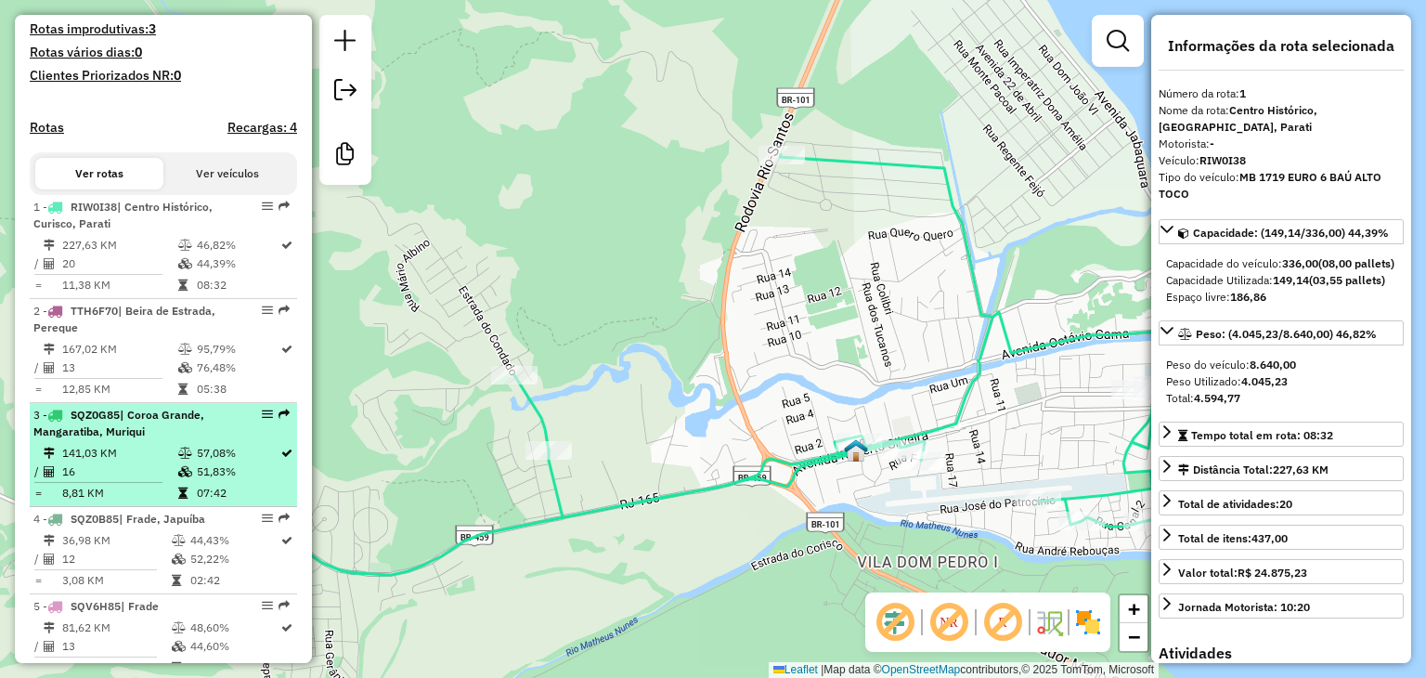
click at [199, 440] on div "3 - SQZ0G85 | Coroa Grande, Mangaratiba, Muriqui" at bounding box center [131, 423] width 197 height 33
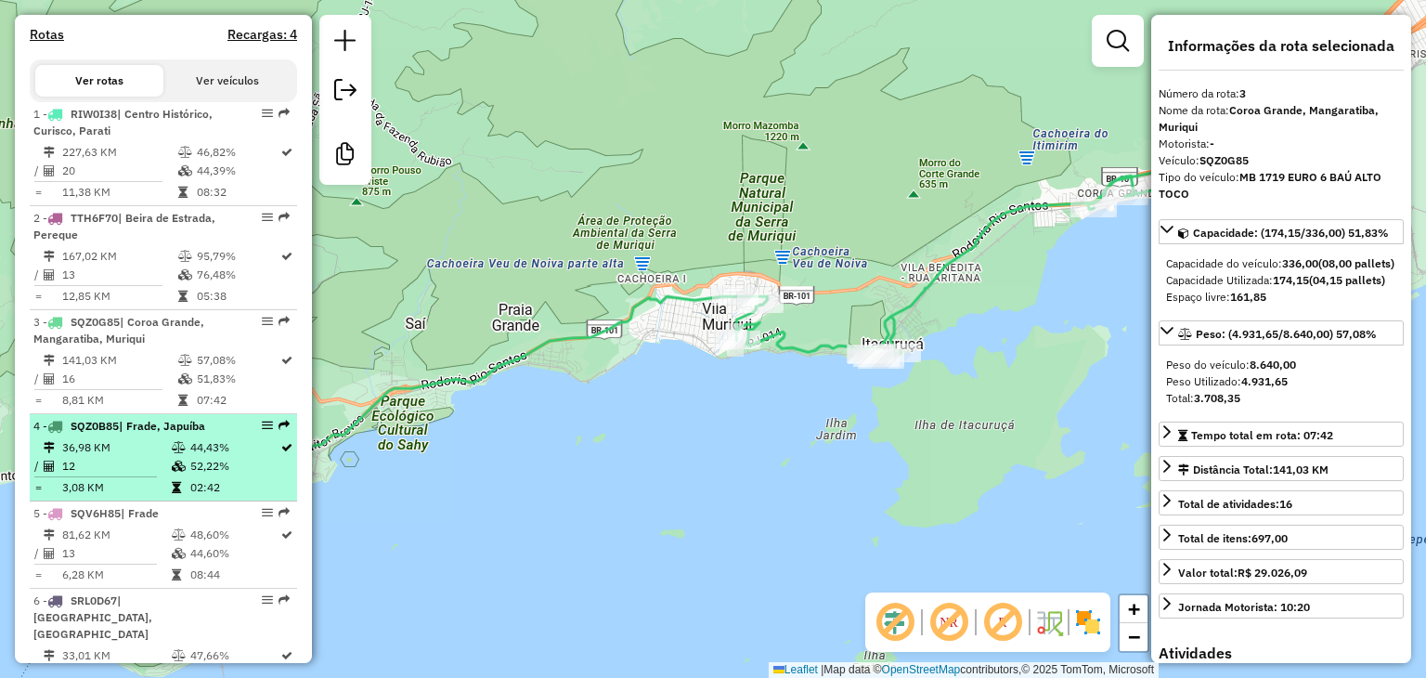
scroll to position [720, 0]
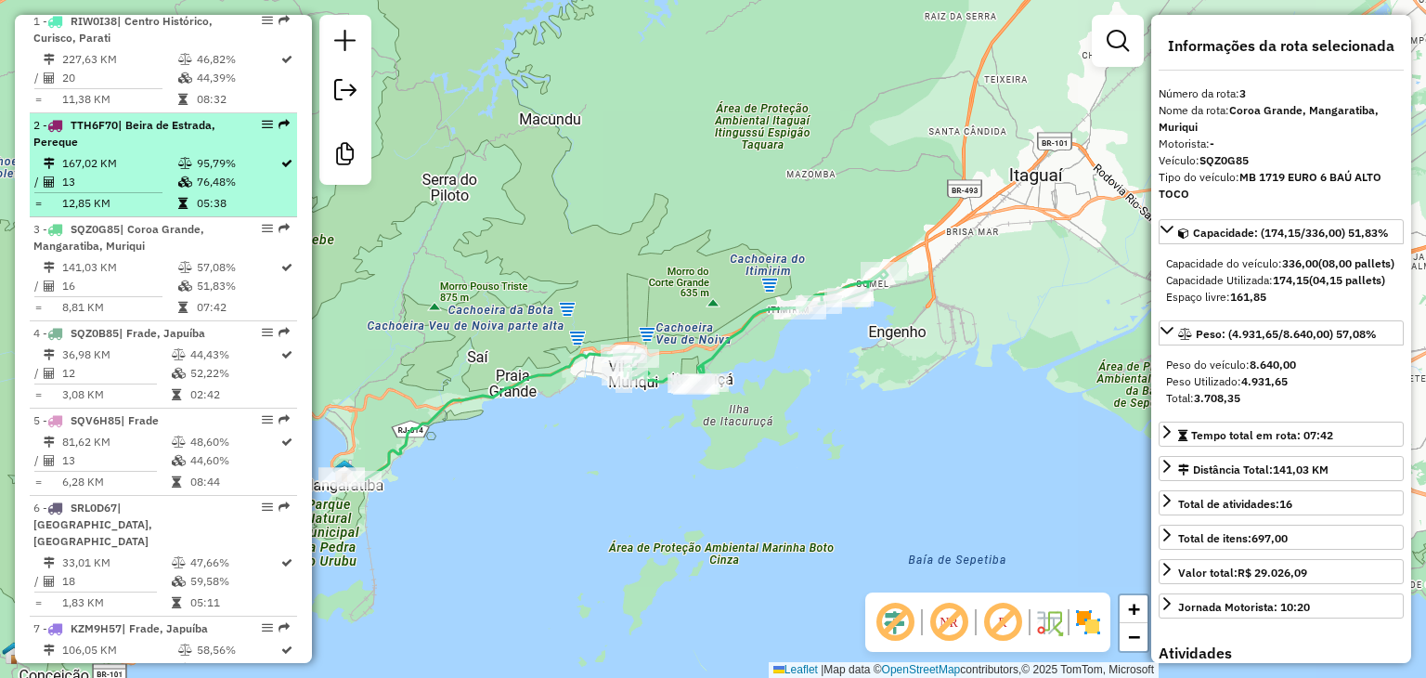
click at [160, 190] on td "13" at bounding box center [119, 182] width 116 height 19
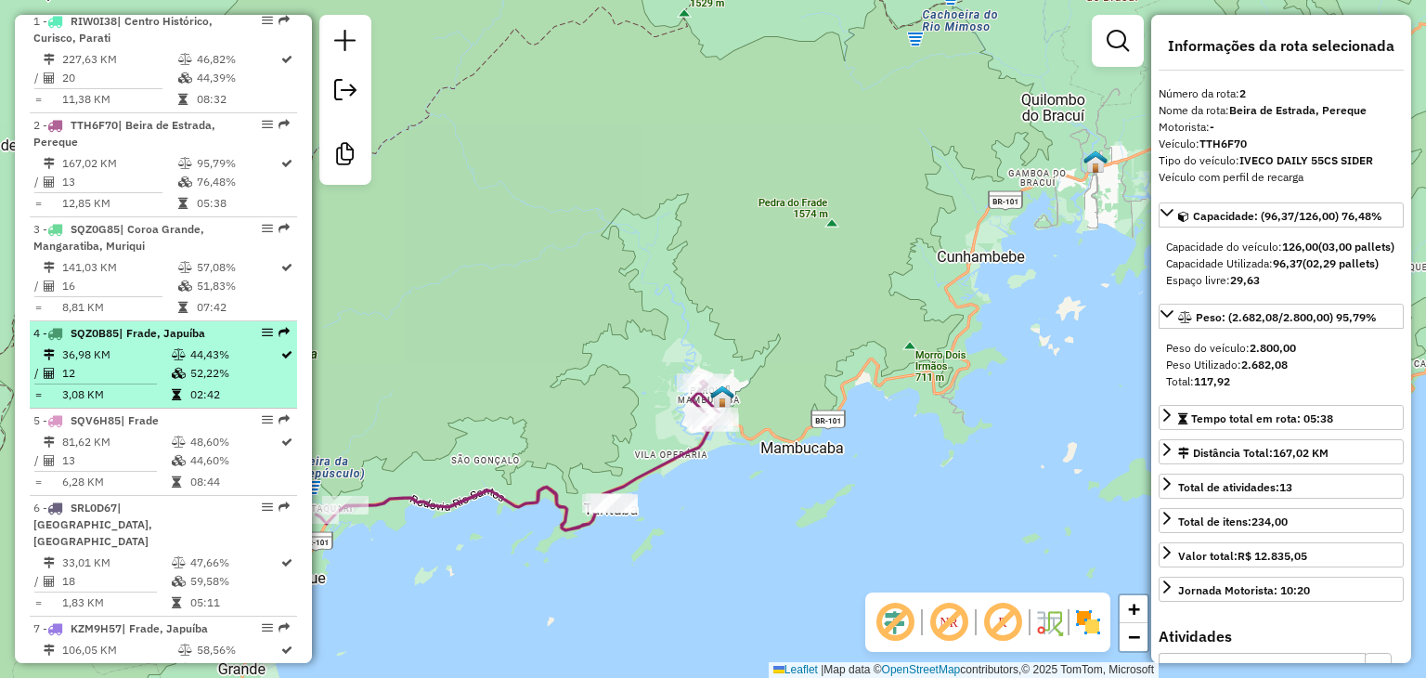
click at [226, 342] on div "4 - SQZ0B85 | Frade, Japuíba" at bounding box center [163, 333] width 260 height 17
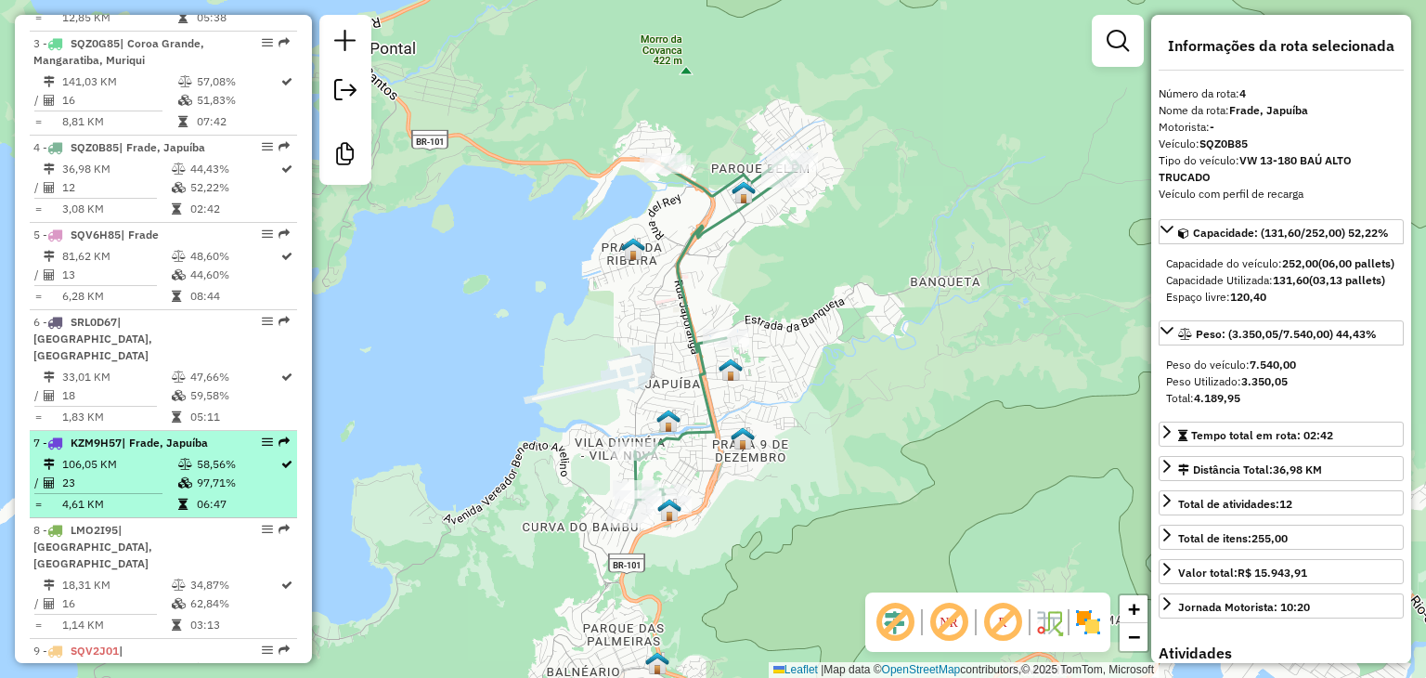
scroll to position [813, 0]
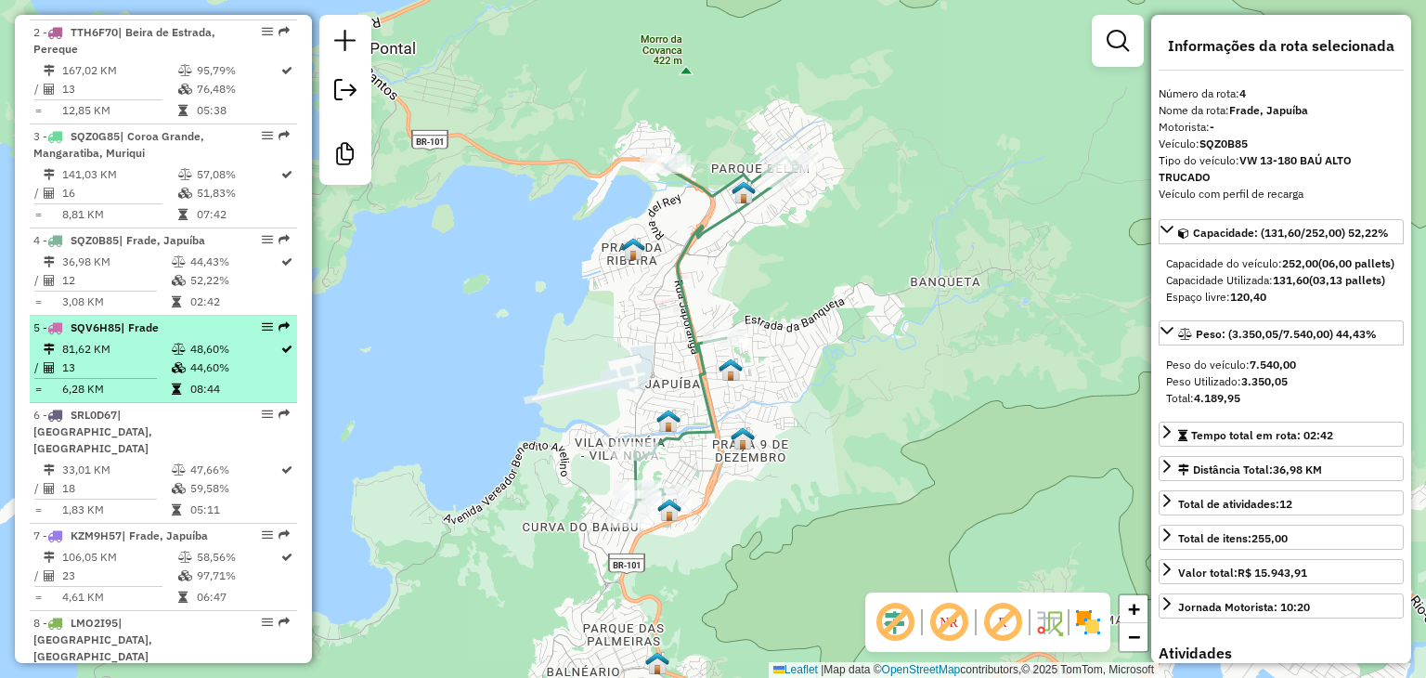
click at [225, 358] on td "48,60%" at bounding box center [234, 349] width 90 height 19
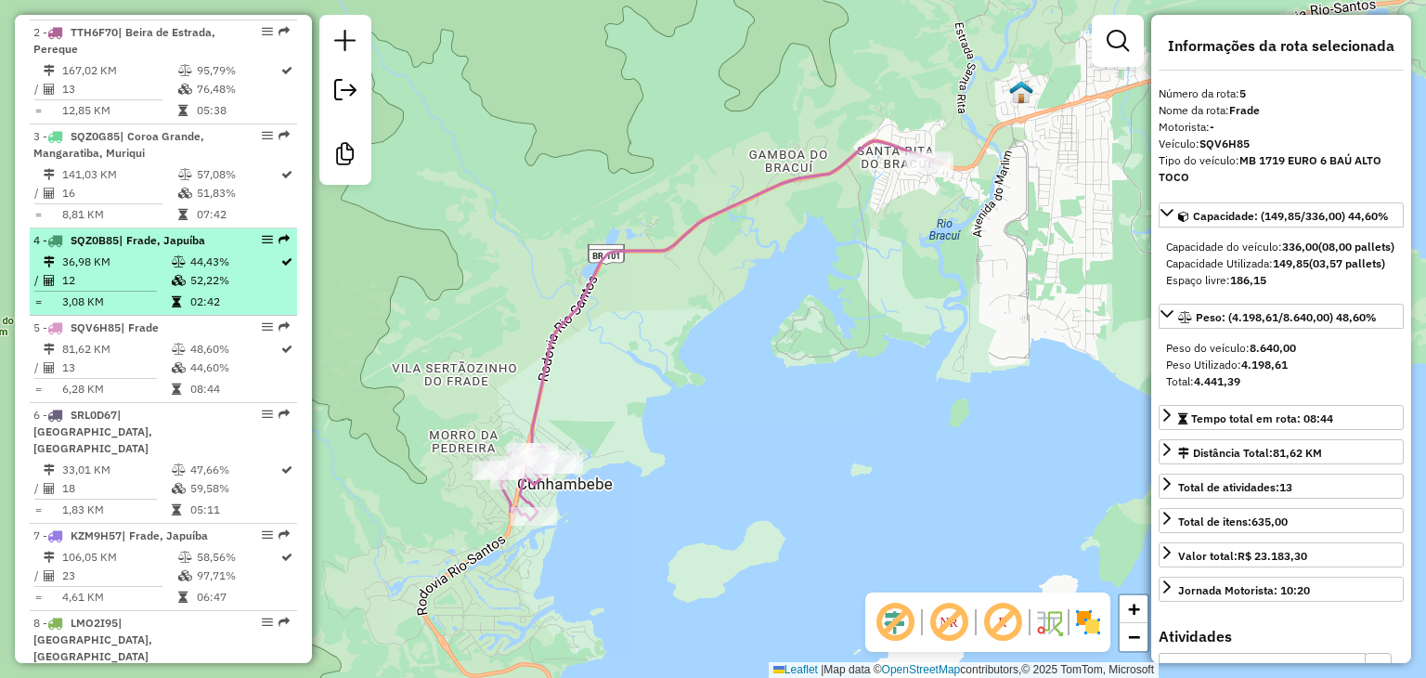
click at [192, 290] on td "52,22%" at bounding box center [234, 280] width 90 height 19
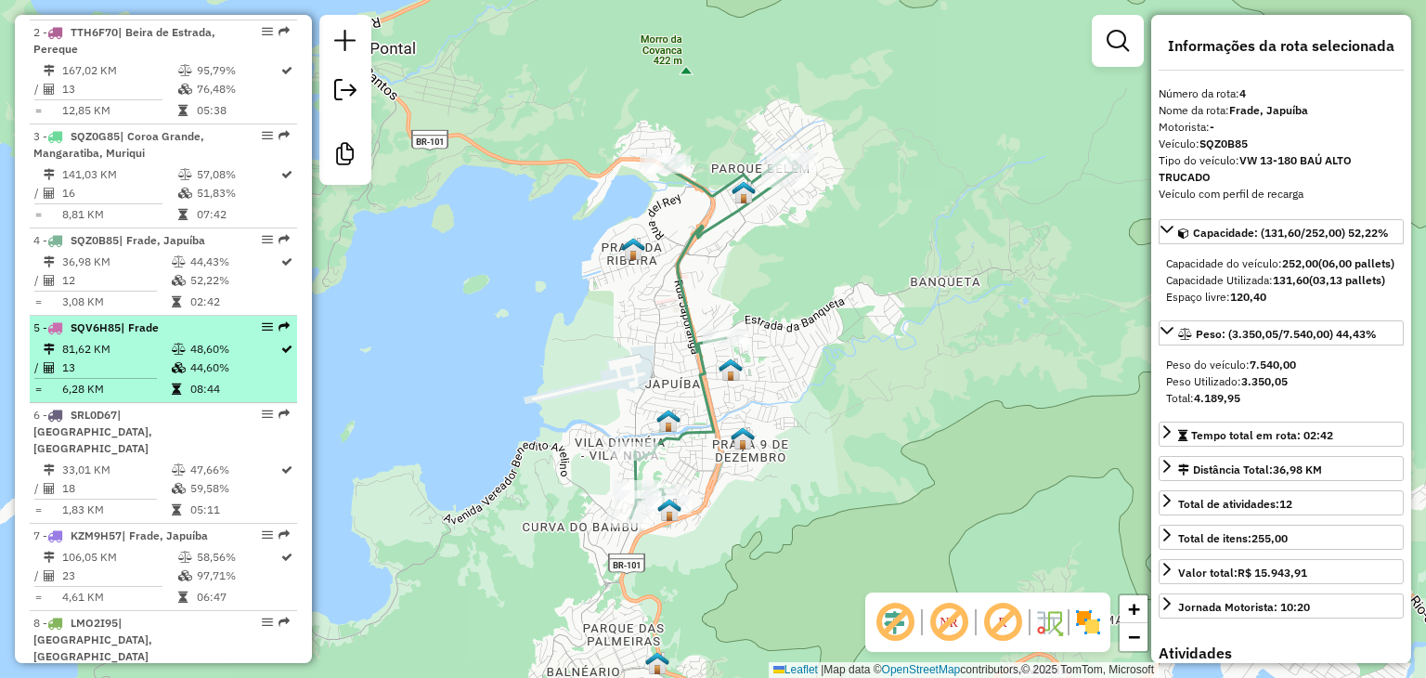
click at [142, 377] on td "13" at bounding box center [116, 367] width 110 height 19
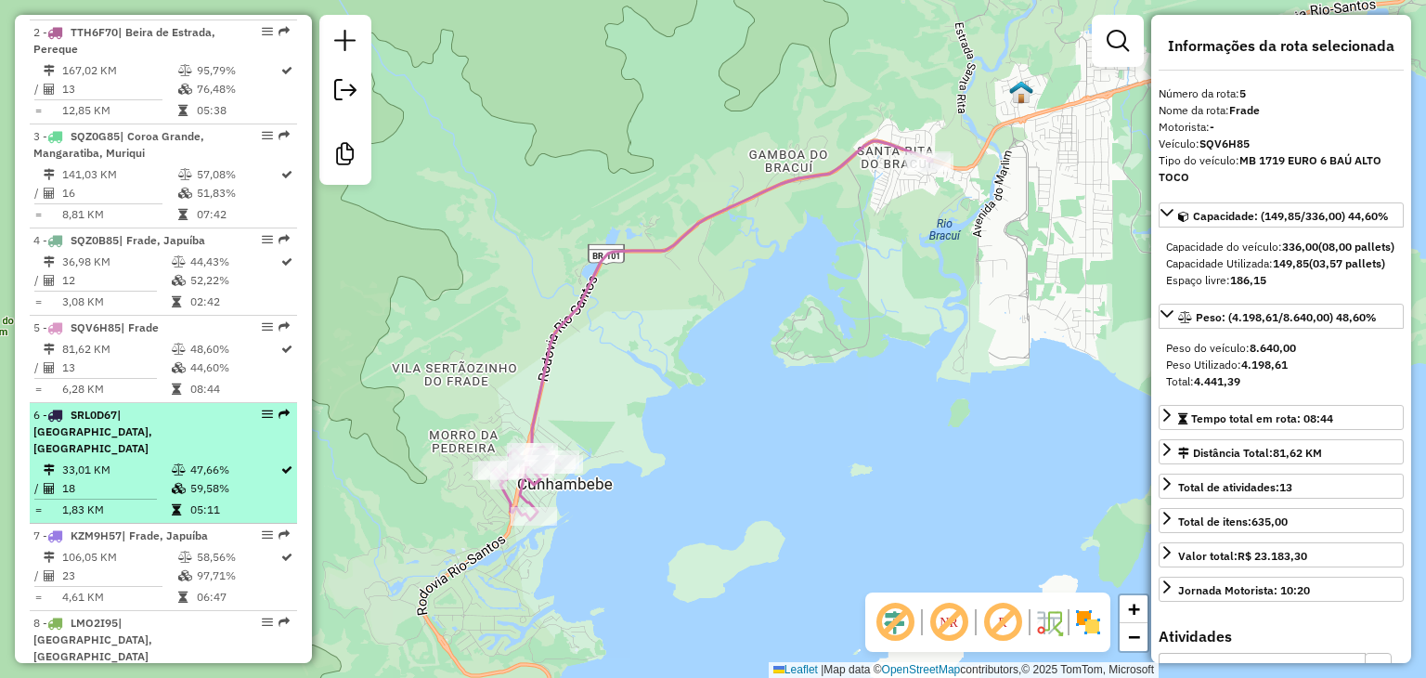
click at [171, 479] on td at bounding box center [180, 488] width 19 height 19
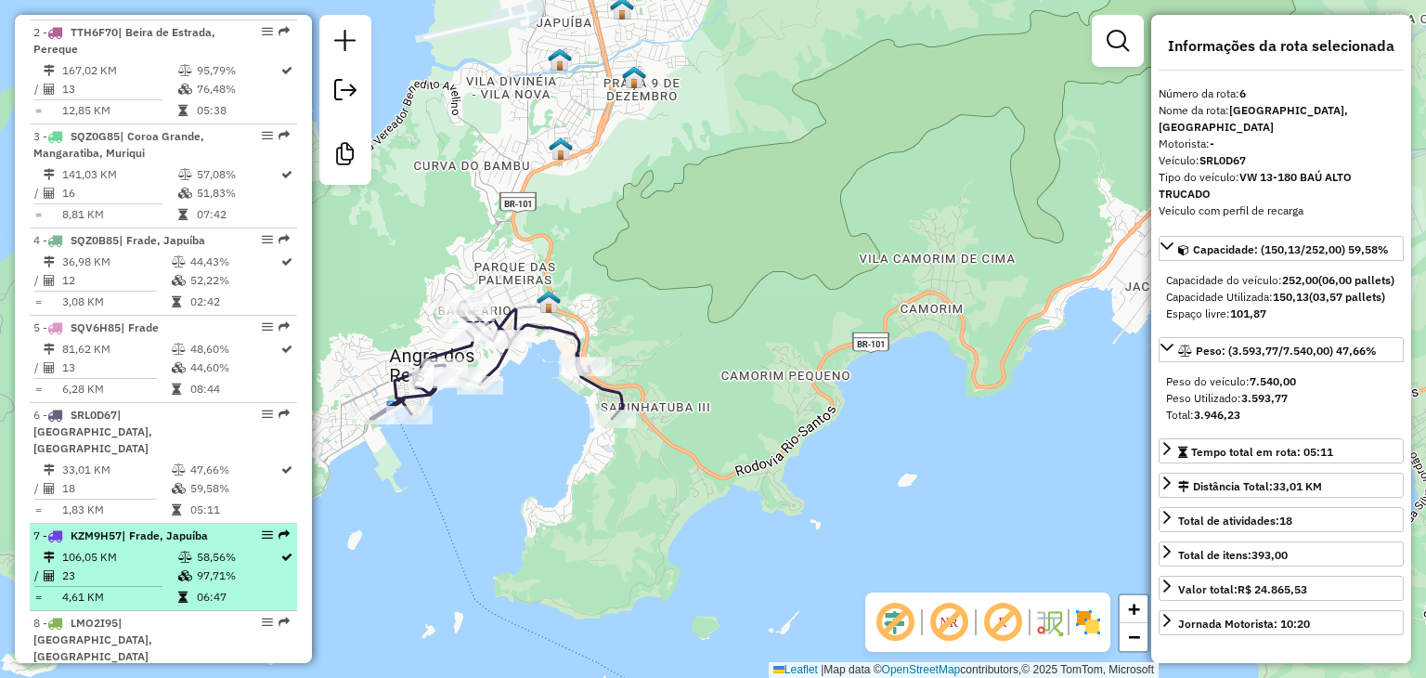
click at [200, 552] on td "58,56%" at bounding box center [238, 557] width 84 height 19
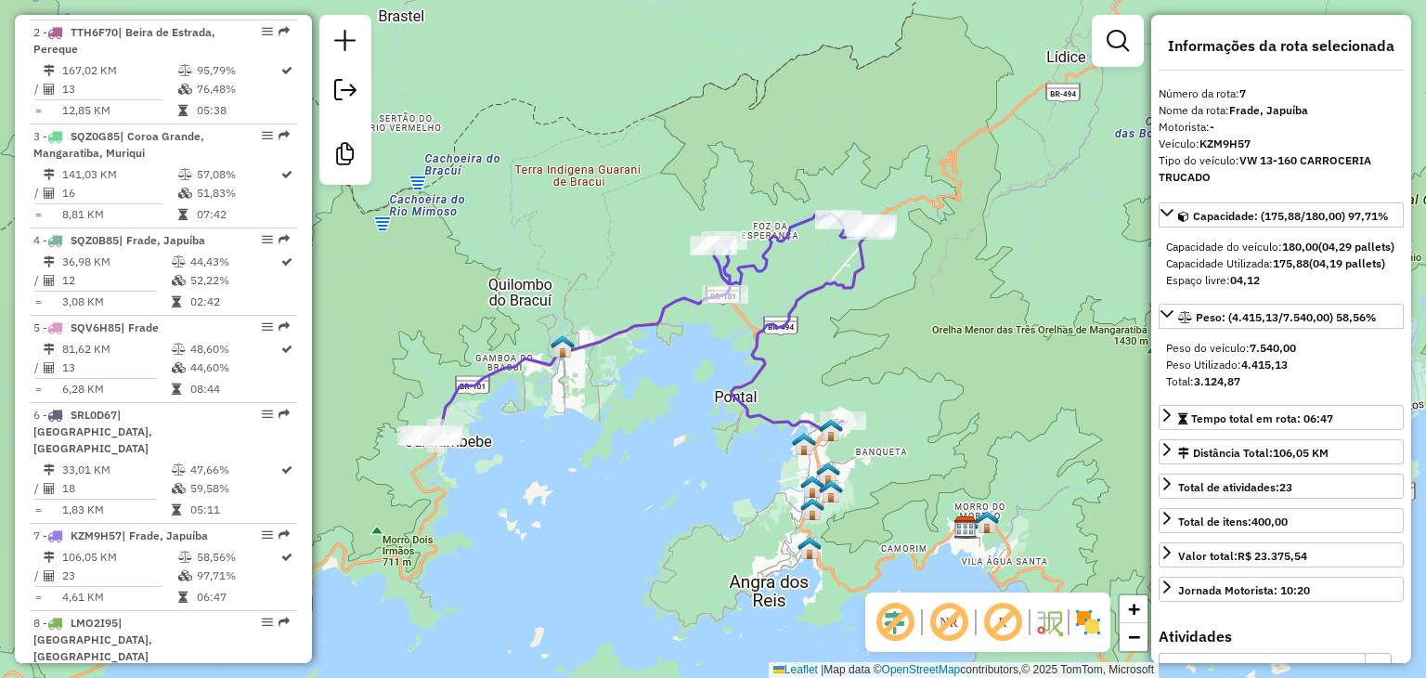
drag, startPoint x: 654, startPoint y: 502, endPoint x: 659, endPoint y: 429, distance: 73.5
click at [659, 429] on div "Janela de atendimento Grade de atendimento Capacidade Transportadoras Veículos …" at bounding box center [713, 339] width 1426 height 678
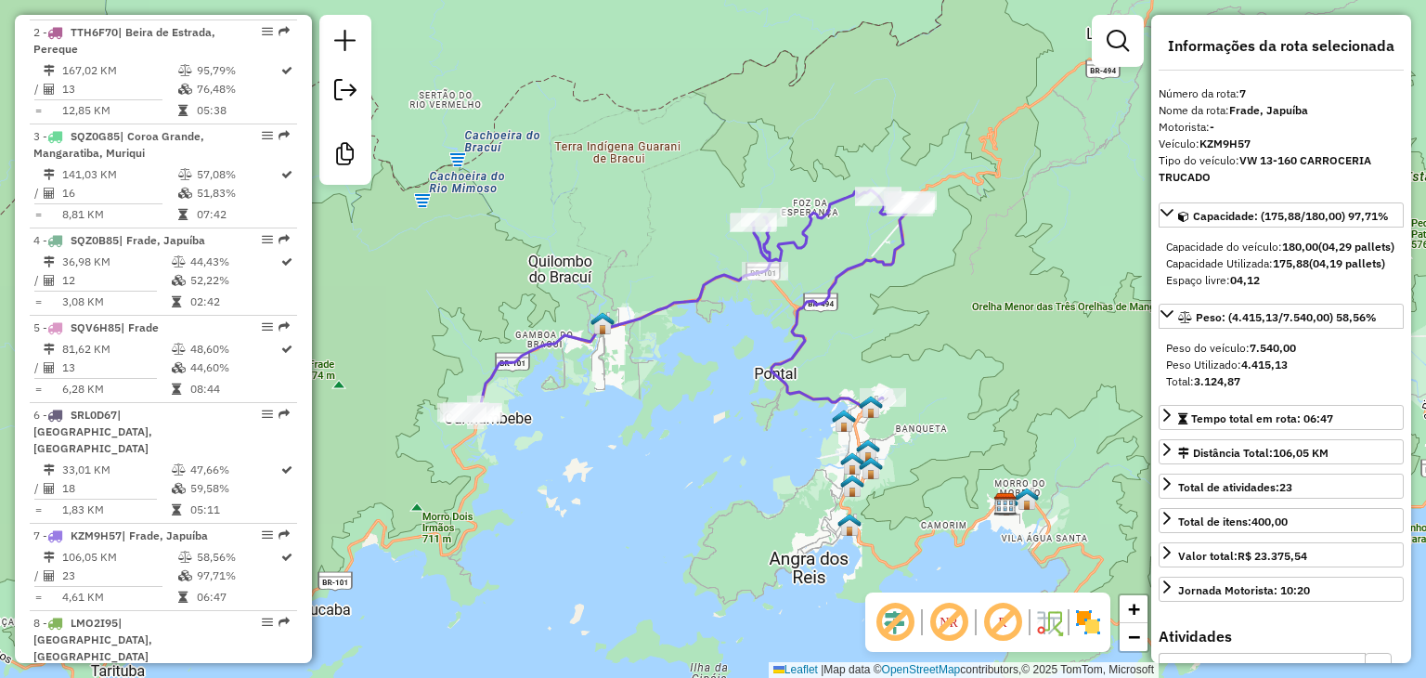
drag, startPoint x: 591, startPoint y: 452, endPoint x: 639, endPoint y: 418, distance: 59.2
click at [650, 416] on div "Janela de atendimento Grade de atendimento Capacidade Transportadoras Veículos …" at bounding box center [713, 339] width 1426 height 678
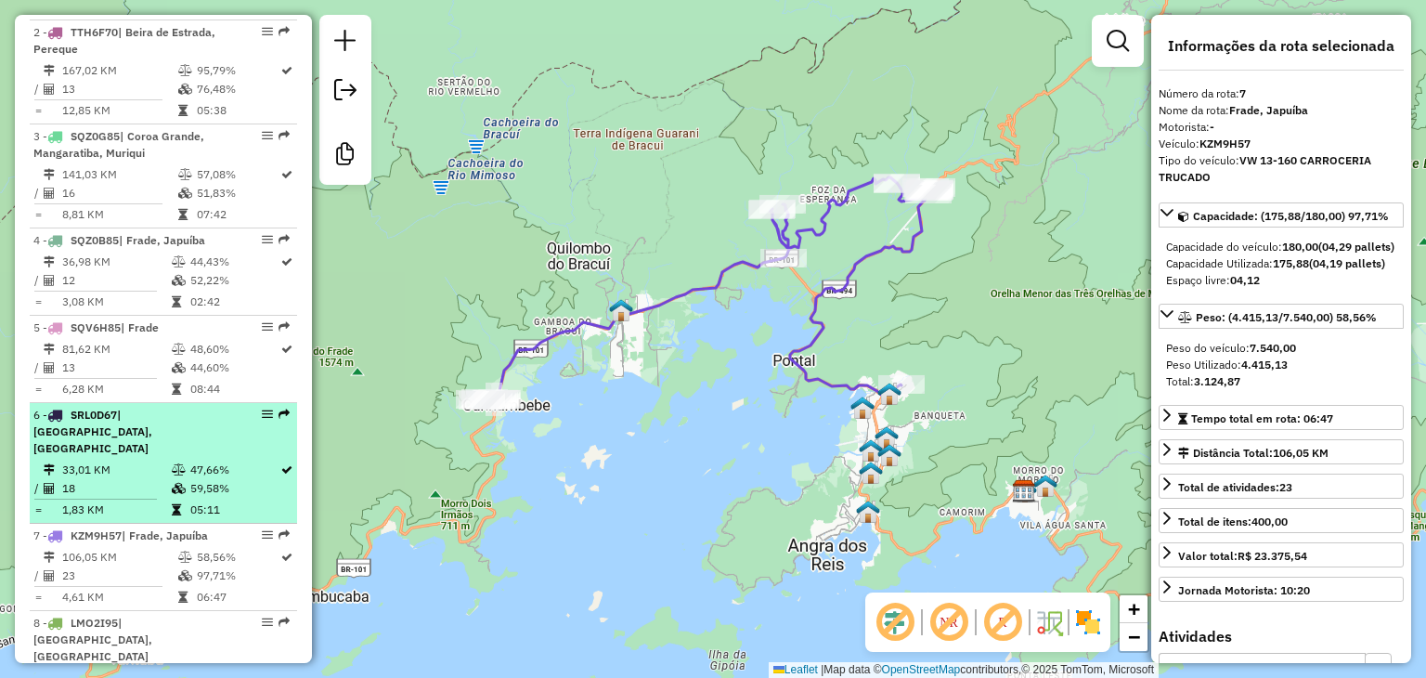
scroll to position [906, 0]
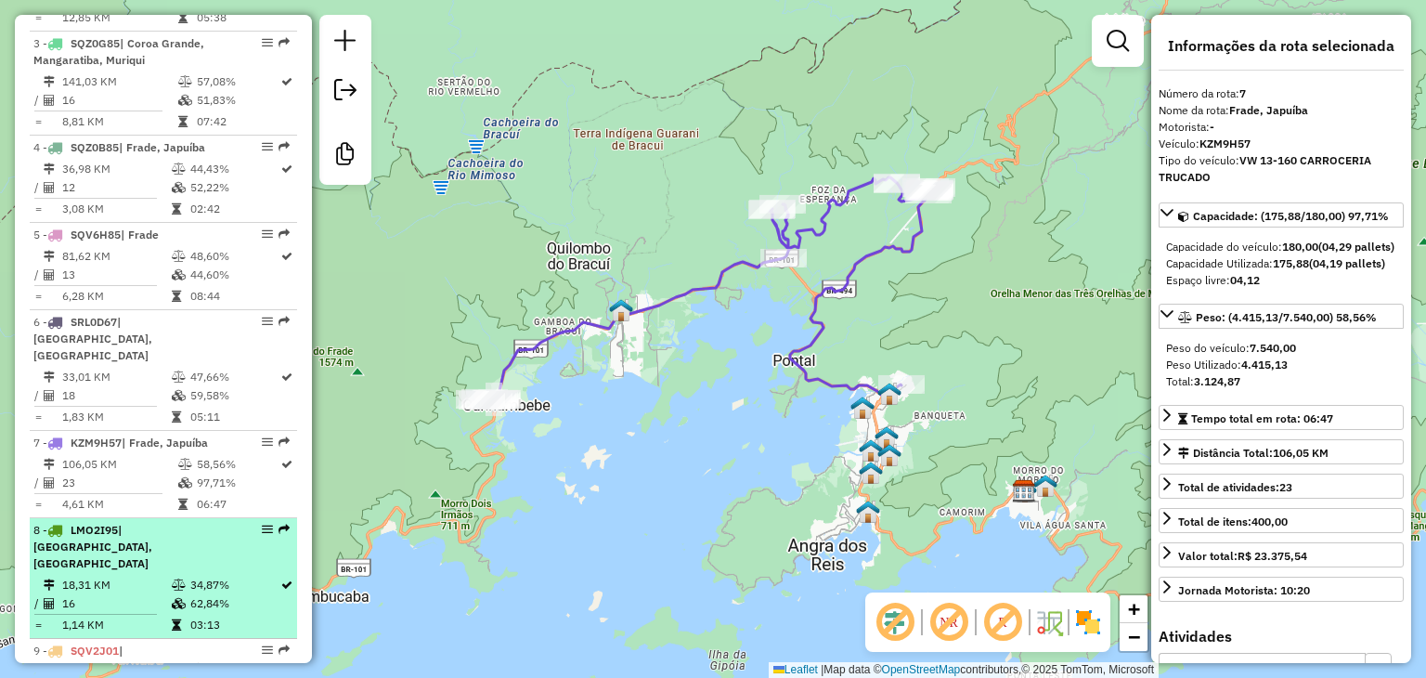
click at [176, 550] on div "8 - LMO2I95 | [GEOGRAPHIC_DATA], [GEOGRAPHIC_DATA]" at bounding box center [131, 547] width 197 height 50
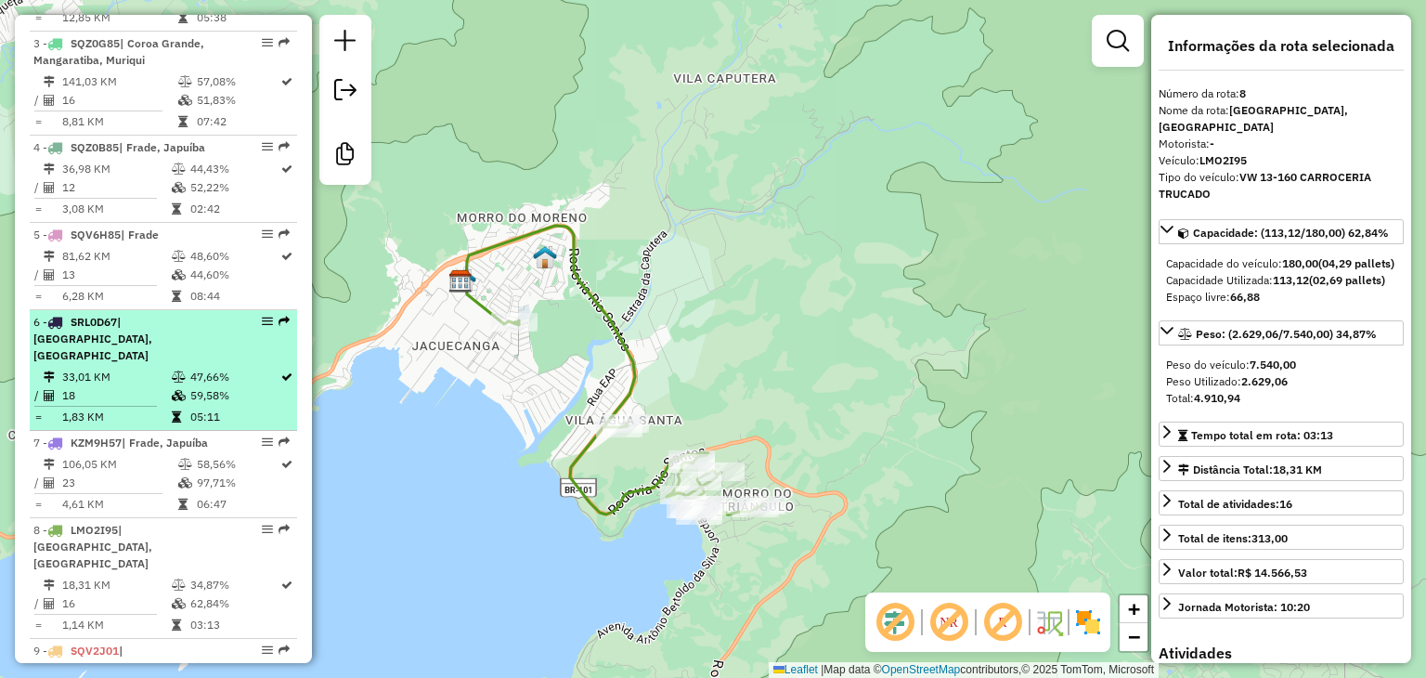
click at [215, 345] on div "6 - SRL0D67 | [GEOGRAPHIC_DATA], [GEOGRAPHIC_DATA]" at bounding box center [131, 339] width 197 height 50
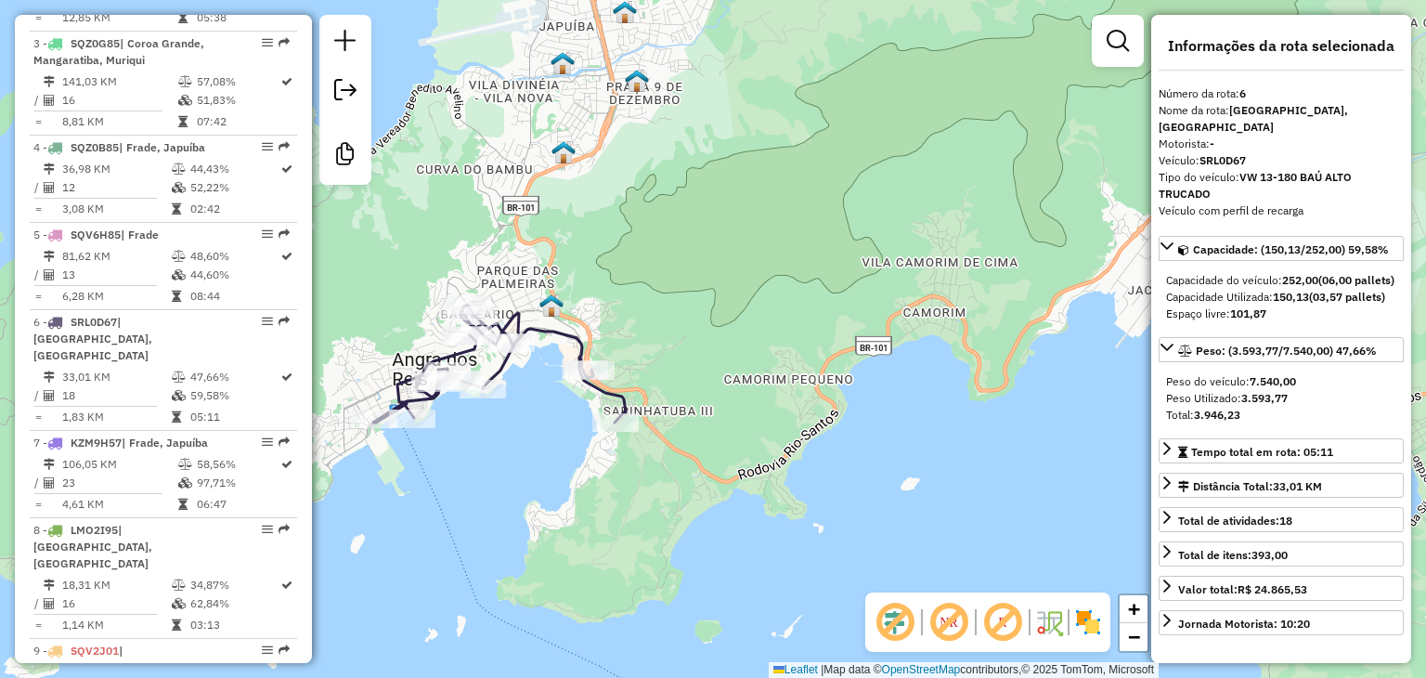
drag, startPoint x: 519, startPoint y: 413, endPoint x: 544, endPoint y: 409, distance: 25.3
click at [544, 409] on div "Janela de atendimento Grade de atendimento Capacidade Transportadoras Veículos …" at bounding box center [713, 339] width 1426 height 678
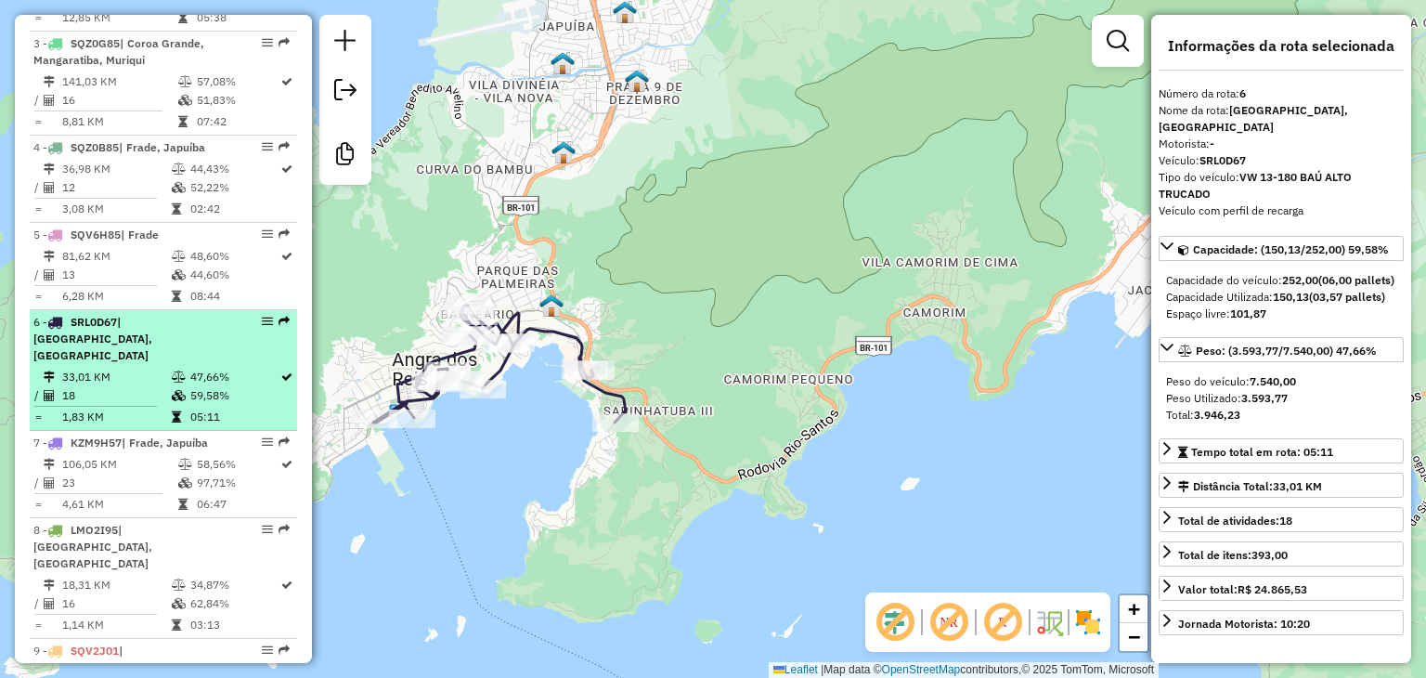
click at [220, 424] on li "6 - SRL0D67 | [GEOGRAPHIC_DATA] 33,01 KM 47,66% / 18 59,58% = 1,83 KM 05:11" at bounding box center [163, 370] width 267 height 121
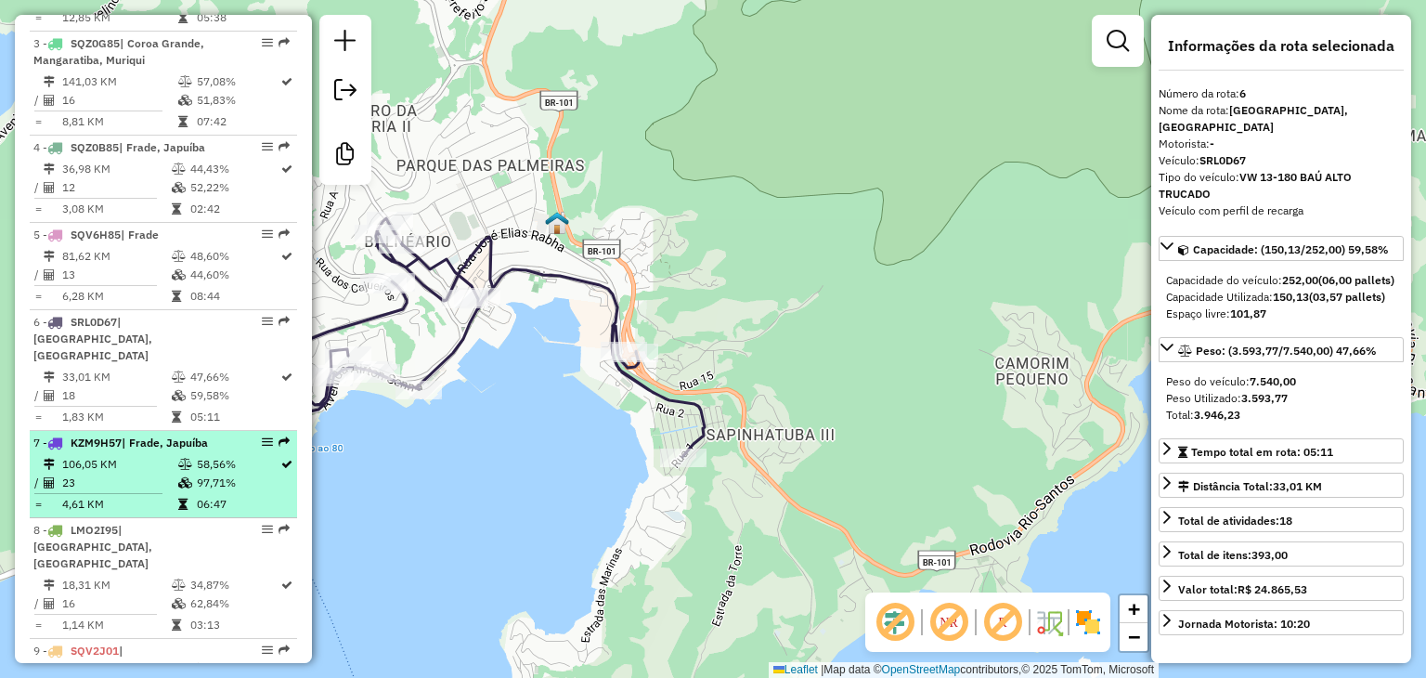
click at [209, 450] on li "7 - KZM9H57 | Frade, [GEOGRAPHIC_DATA] 106,05 KM 58,56% / 23 97,71% = 4,61 KM 0…" at bounding box center [163, 474] width 267 height 87
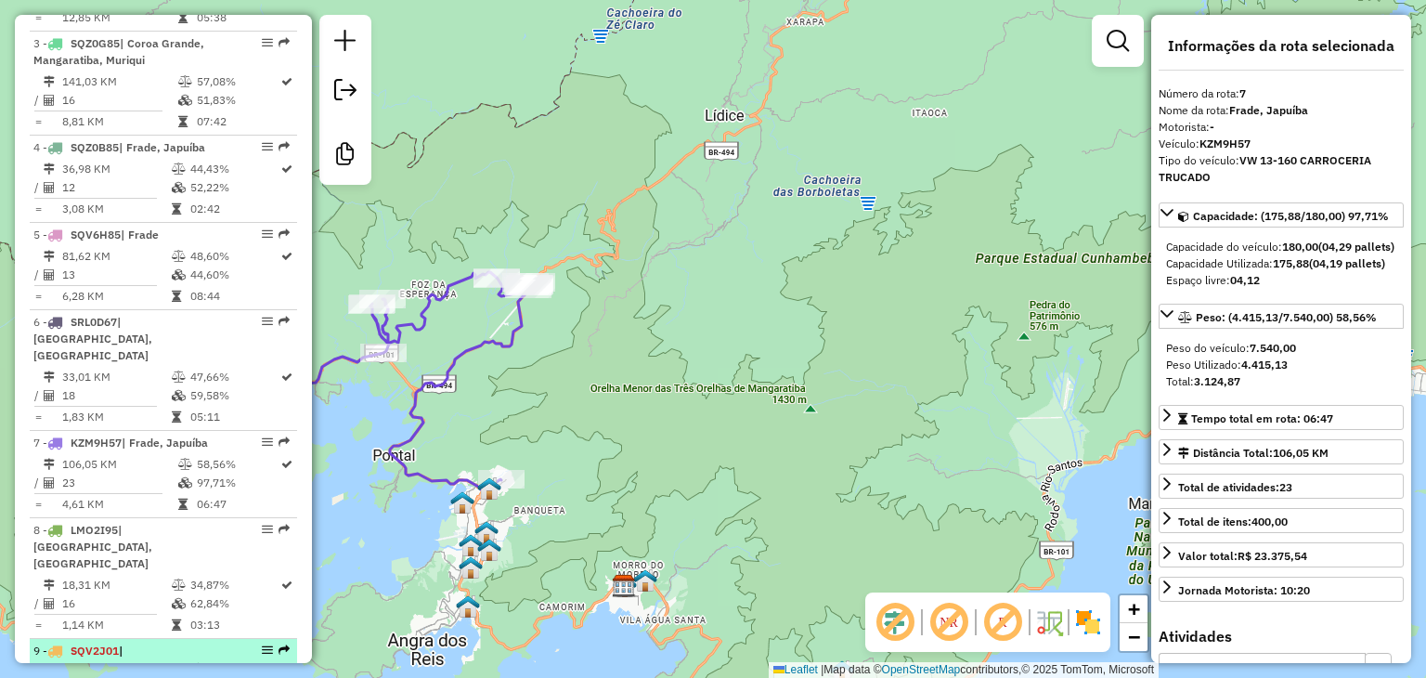
scroll to position [999, 0]
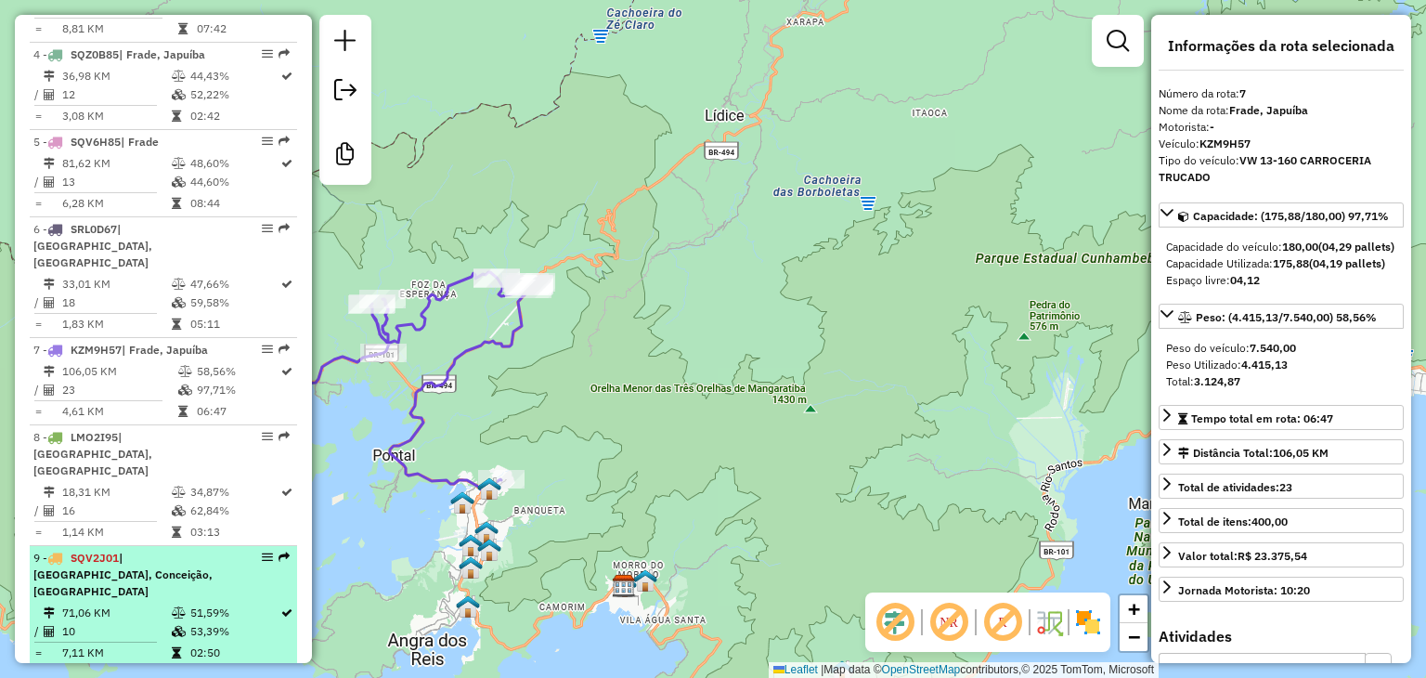
click at [158, 603] on td "71,06 KM" at bounding box center [116, 612] width 110 height 19
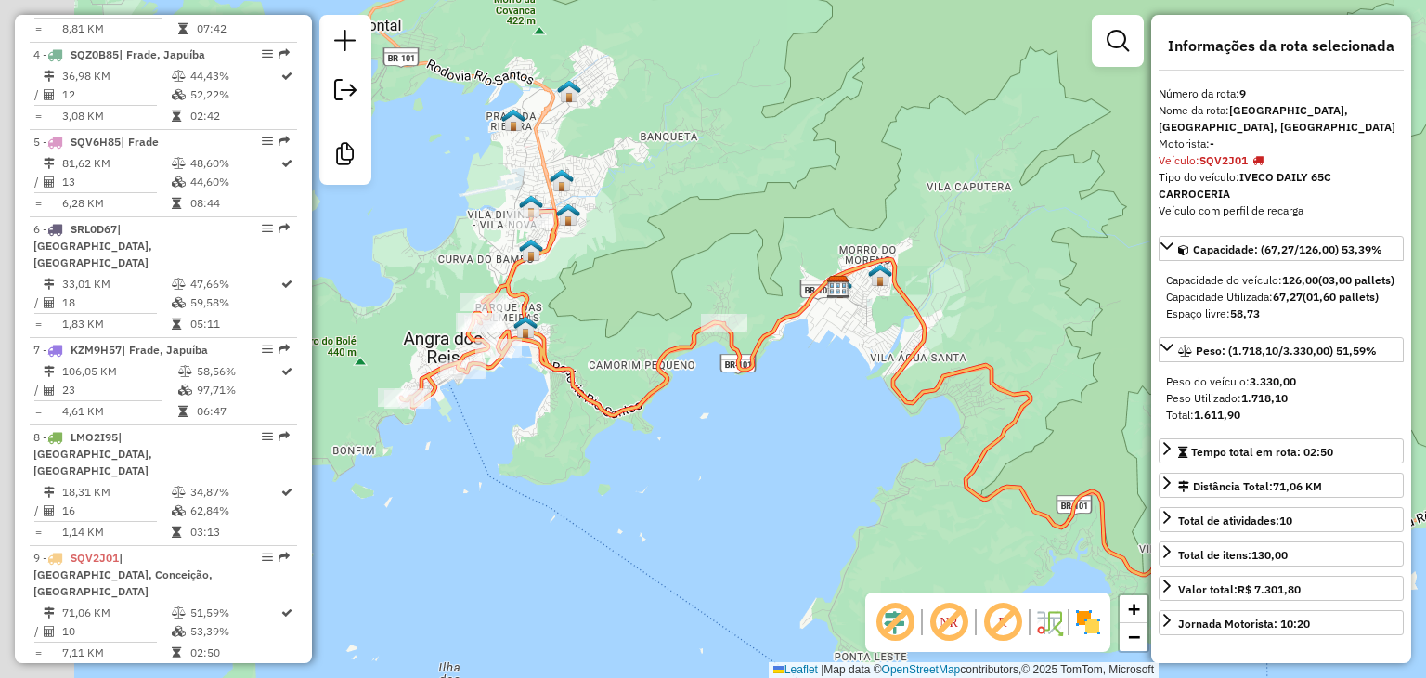
drag, startPoint x: 428, startPoint y: 491, endPoint x: 620, endPoint y: 506, distance: 192.7
click at [618, 510] on div "Janela de atendimento Grade de atendimento Capacidade Transportadoras Veículos …" at bounding box center [713, 339] width 1426 height 678
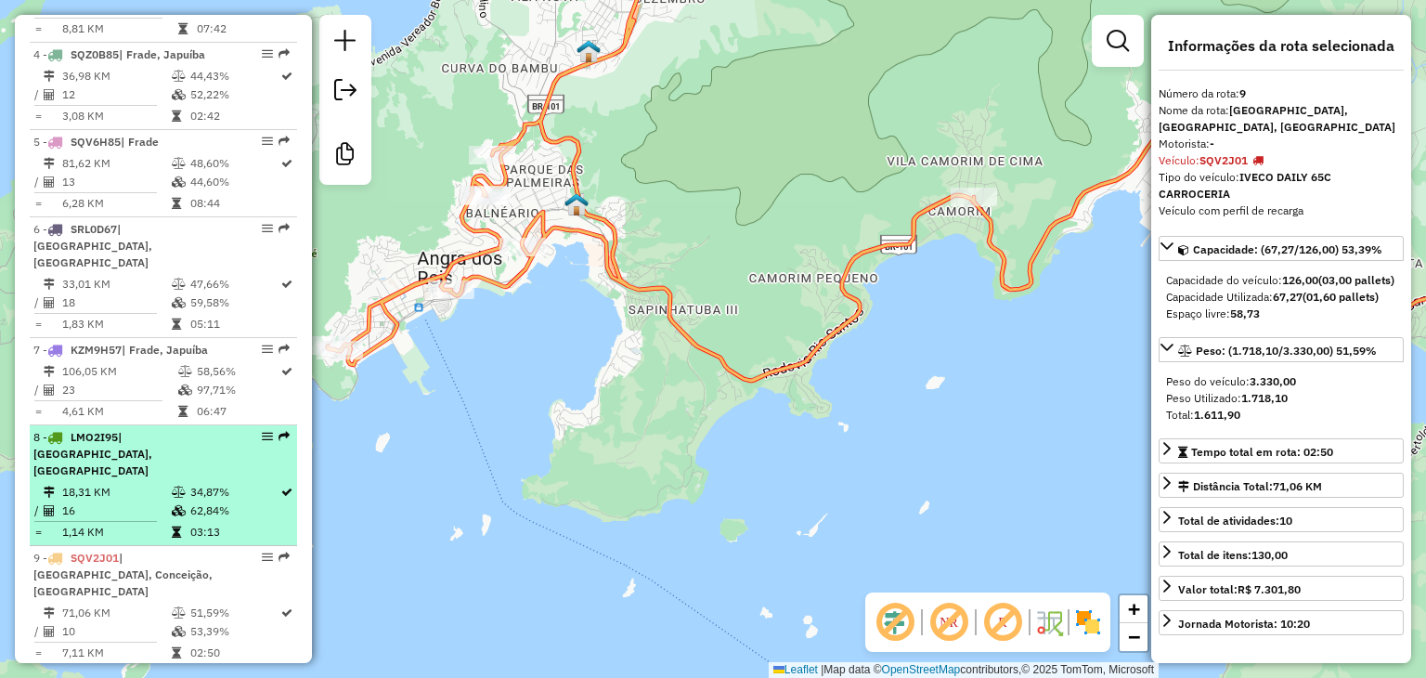
click at [125, 523] on td "1,14 KM" at bounding box center [116, 532] width 110 height 19
